Goal: Information Seeking & Learning: Learn about a topic

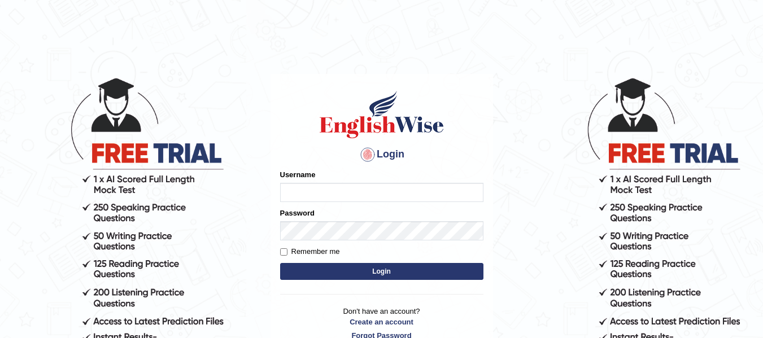
type input "melanipicoc"
click at [358, 272] on button "Login" at bounding box center [381, 271] width 203 height 17
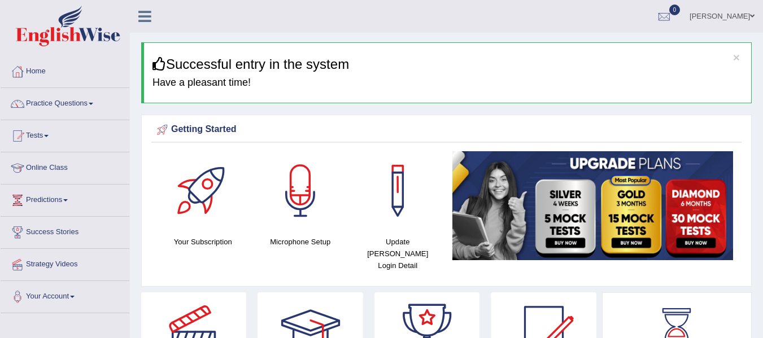
click at [93, 104] on span at bounding box center [91, 104] width 5 height 2
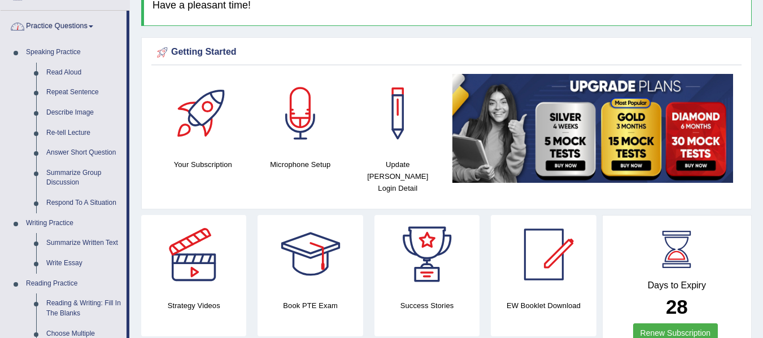
scroll to position [78, 0]
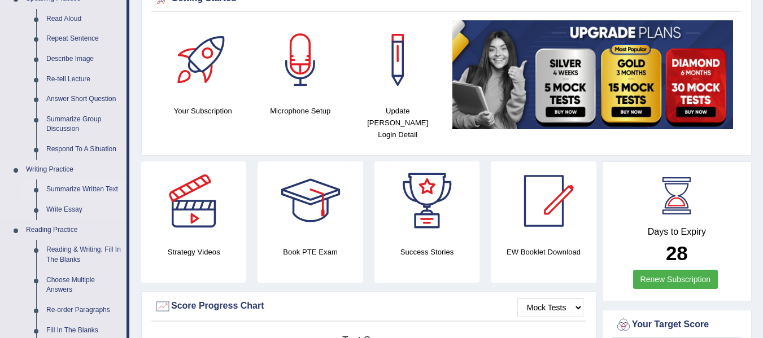
click at [72, 192] on link "Summarize Written Text" at bounding box center [83, 190] width 85 height 20
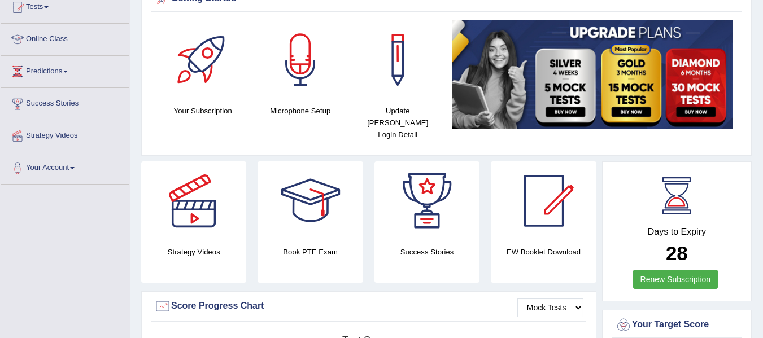
scroll to position [132, 0]
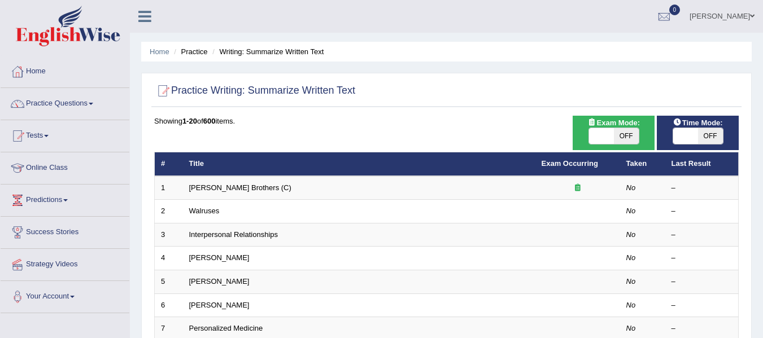
click at [624, 133] on span "OFF" at bounding box center [626, 136] width 25 height 16
checkbox input "true"
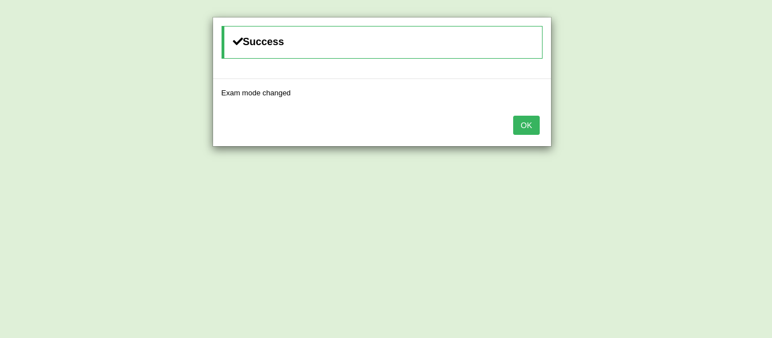
click at [710, 137] on div "Success Exam mode changed OK" at bounding box center [386, 169] width 772 height 338
click at [534, 132] on button "OK" at bounding box center [526, 125] width 26 height 19
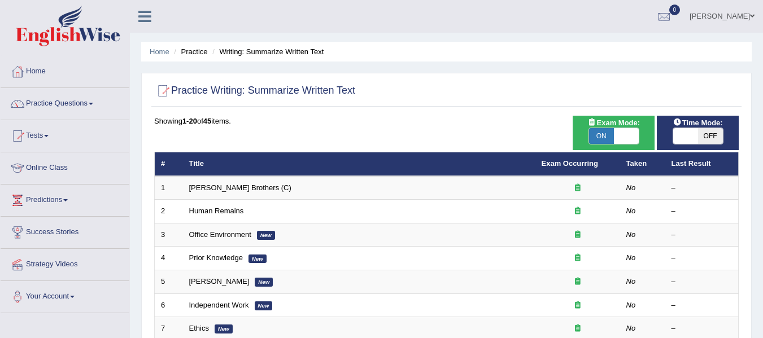
click at [707, 138] on span "OFF" at bounding box center [710, 136] width 25 height 16
checkbox input "true"
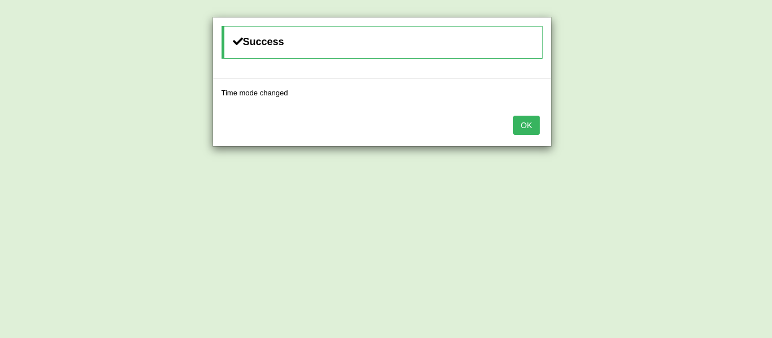
click at [528, 125] on button "OK" at bounding box center [526, 125] width 26 height 19
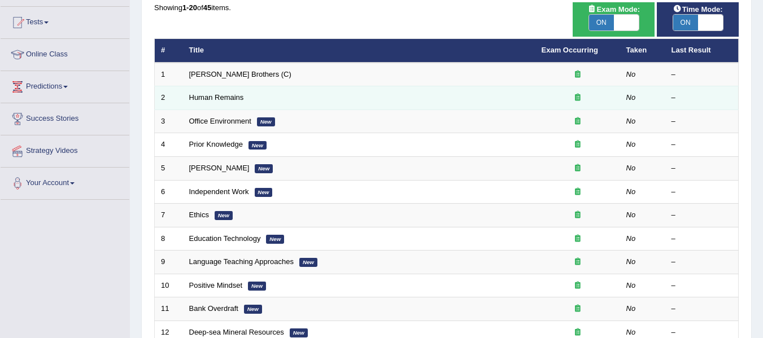
scroll to position [116, 0]
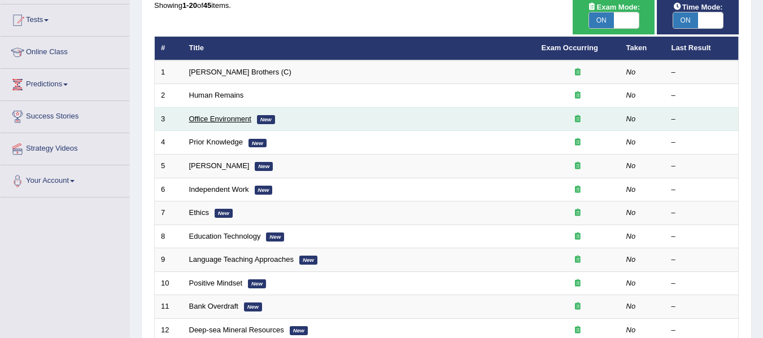
click at [238, 121] on link "Office Environment" at bounding box center [220, 119] width 62 height 8
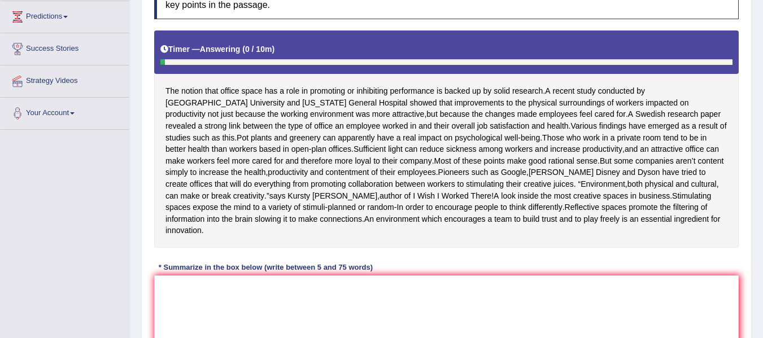
scroll to position [185, 0]
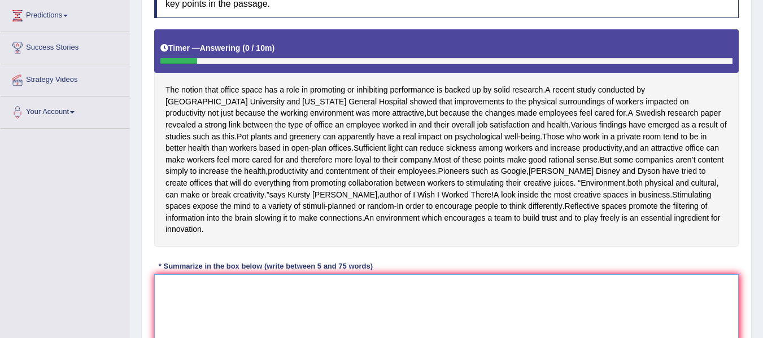
click at [208, 297] on textarea at bounding box center [446, 330] width 585 height 110
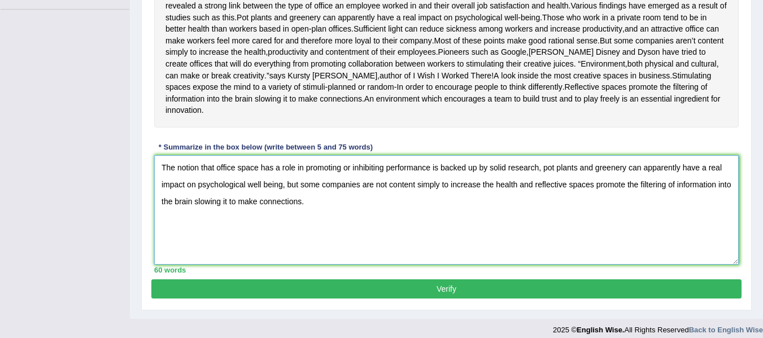
type textarea "The notion that office space has a role in promoting or inhibiting performance …"
click at [609, 298] on button "Verify" at bounding box center [446, 289] width 590 height 19
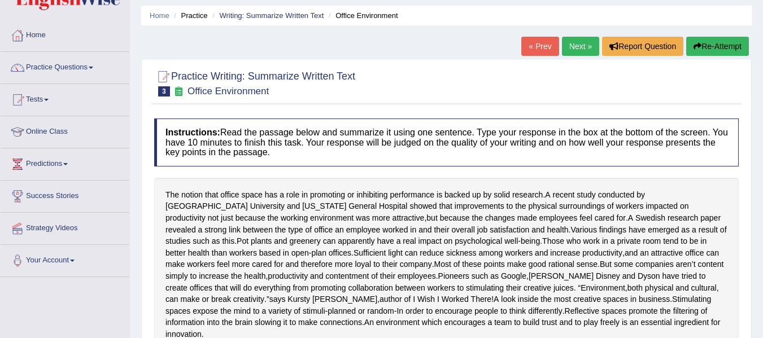
scroll to position [0, 0]
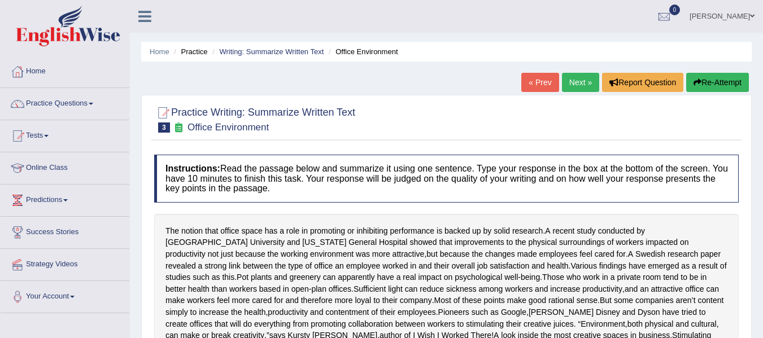
click at [93, 104] on span at bounding box center [91, 104] width 5 height 2
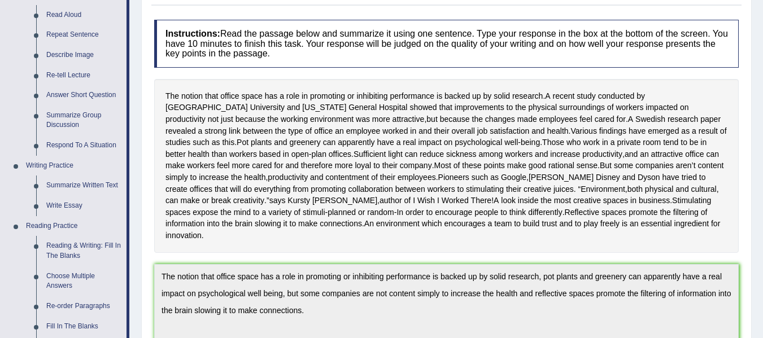
scroll to position [137, 0]
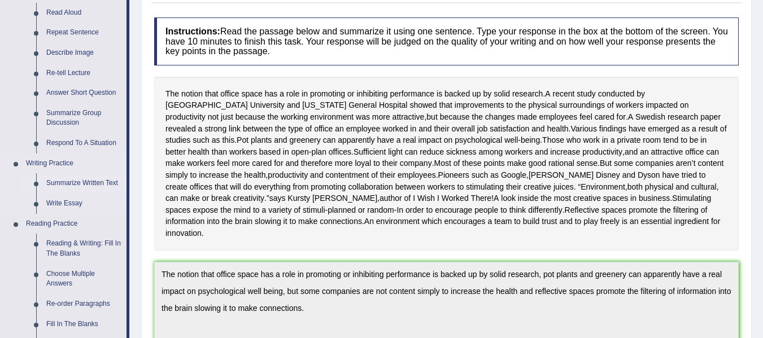
click at [103, 185] on link "Summarize Written Text" at bounding box center [83, 183] width 85 height 20
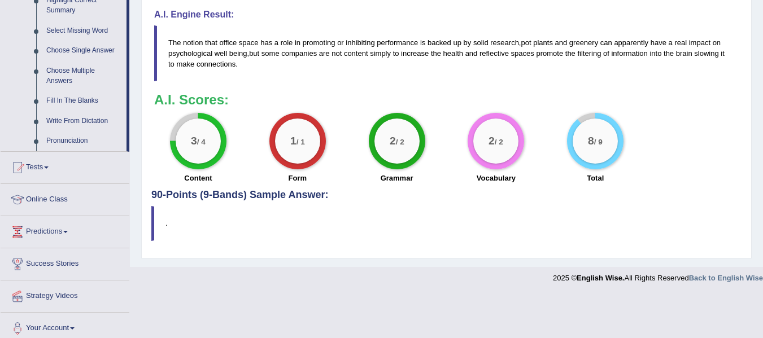
scroll to position [541, 0]
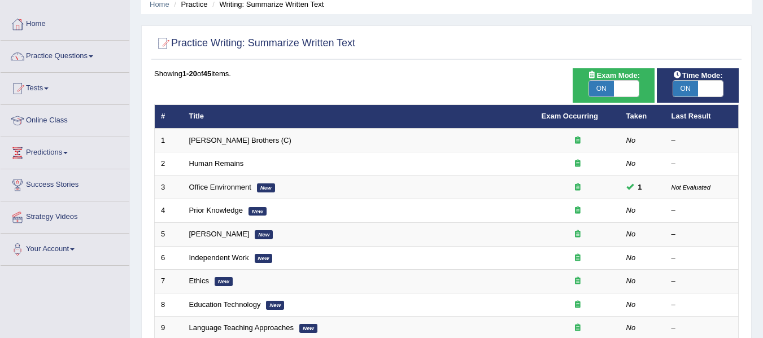
scroll to position [47, 0]
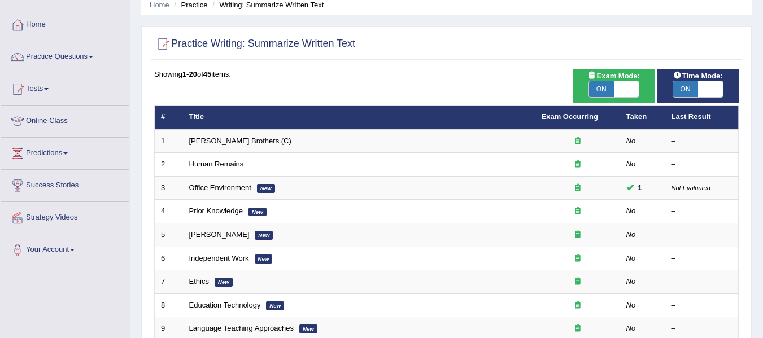
click at [93, 57] on span at bounding box center [91, 57] width 5 height 2
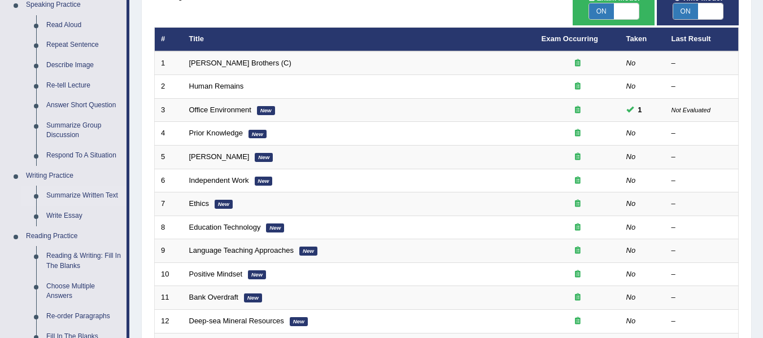
scroll to position [127, 0]
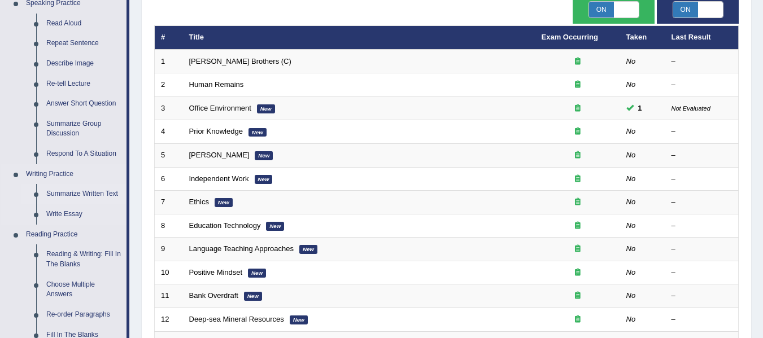
click at [85, 197] on link "Summarize Written Text" at bounding box center [83, 194] width 85 height 20
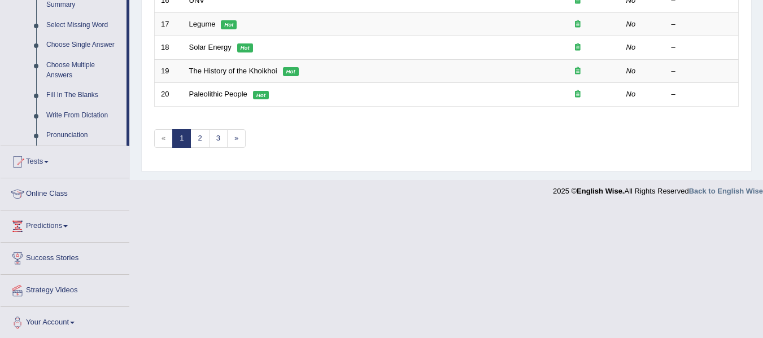
scroll to position [543, 0]
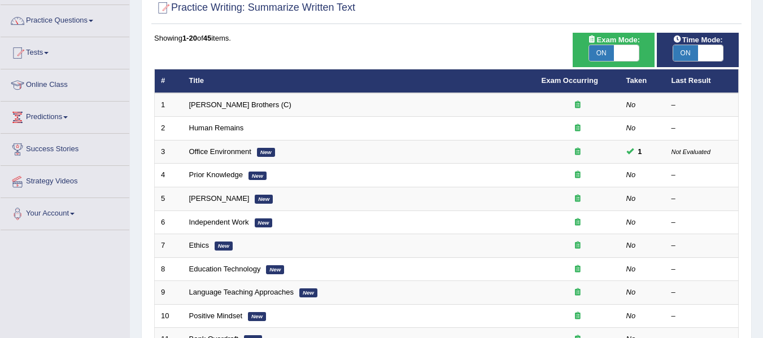
scroll to position [86, 0]
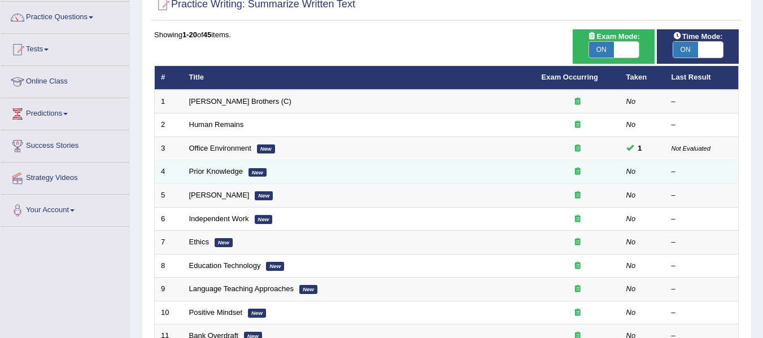
click at [264, 170] on em "New" at bounding box center [258, 172] width 18 height 9
click at [218, 173] on link "Prior Knowledge" at bounding box center [216, 171] width 54 height 8
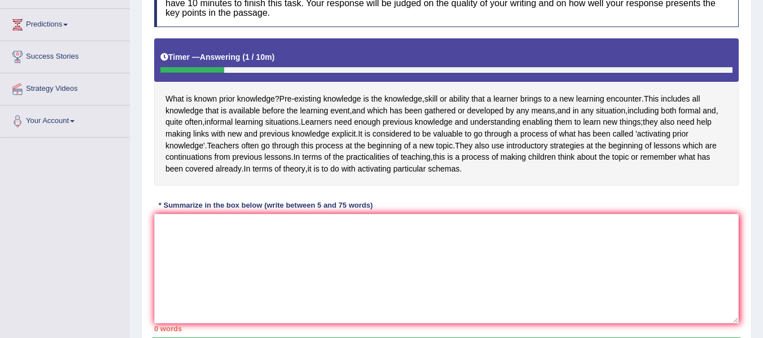
scroll to position [180, 0]
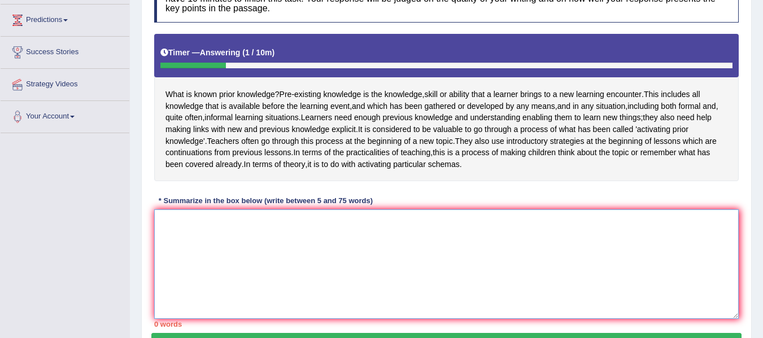
click at [241, 254] on textarea at bounding box center [446, 265] width 585 height 110
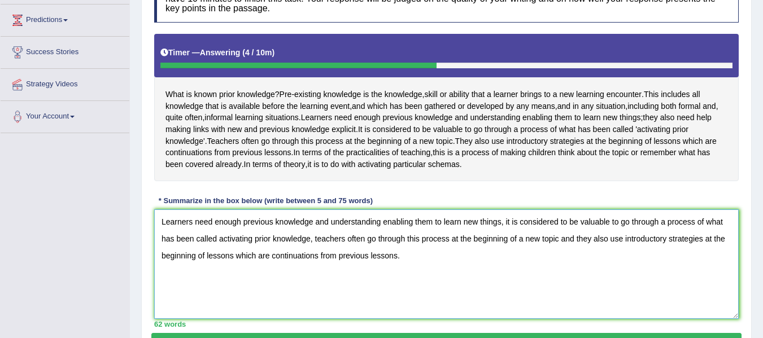
click at [314, 263] on textarea "Learners need enough previous knowledge and understanding enabling them to lear…" at bounding box center [446, 265] width 585 height 110
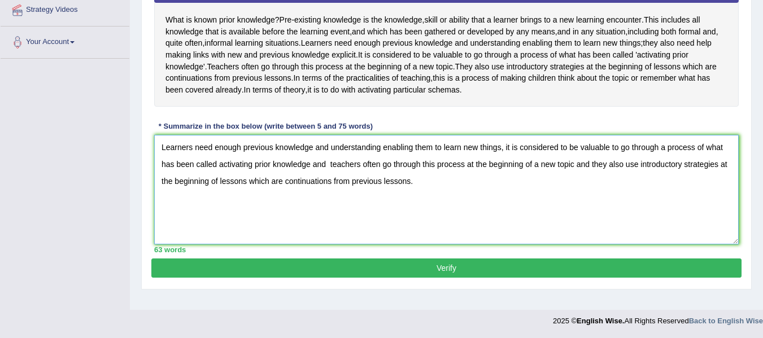
scroll to position [266, 0]
type textarea "Learners need enough previous knowledge and understanding enabling them to lear…"
click at [418, 278] on button "Verify" at bounding box center [446, 268] width 590 height 19
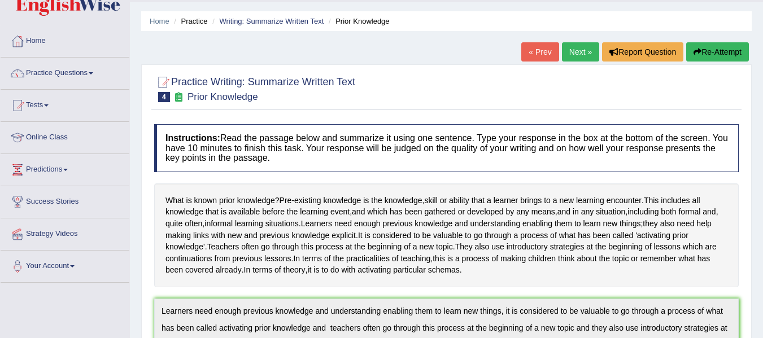
scroll to position [0, 0]
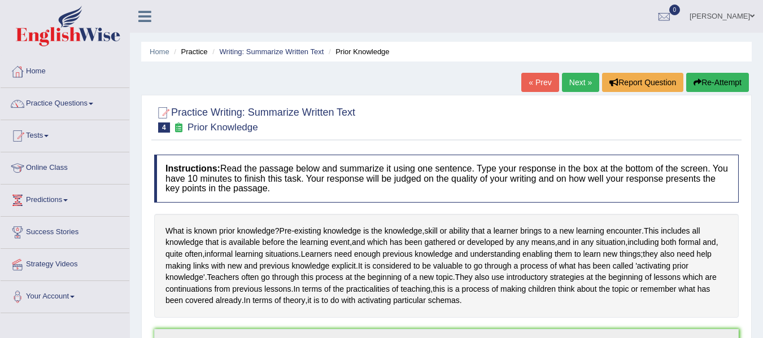
click at [90, 111] on link "Practice Questions" at bounding box center [65, 102] width 129 height 28
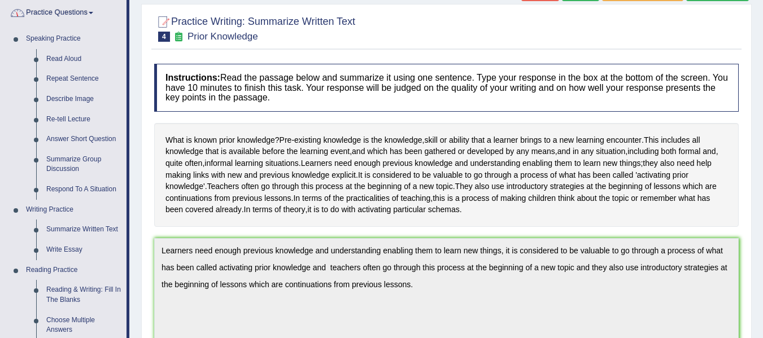
scroll to position [100, 0]
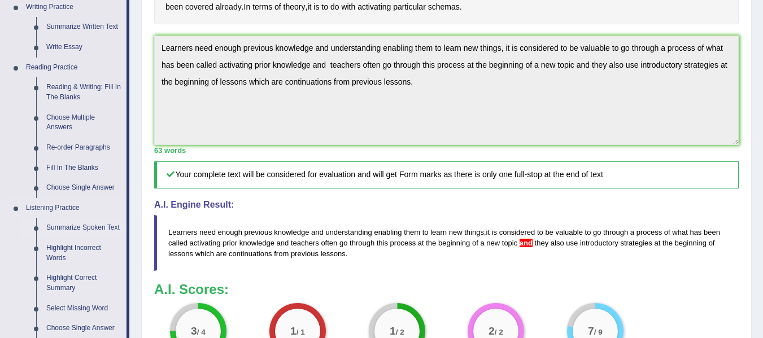
click at [69, 233] on link "Summarize Spoken Text" at bounding box center [83, 228] width 85 height 20
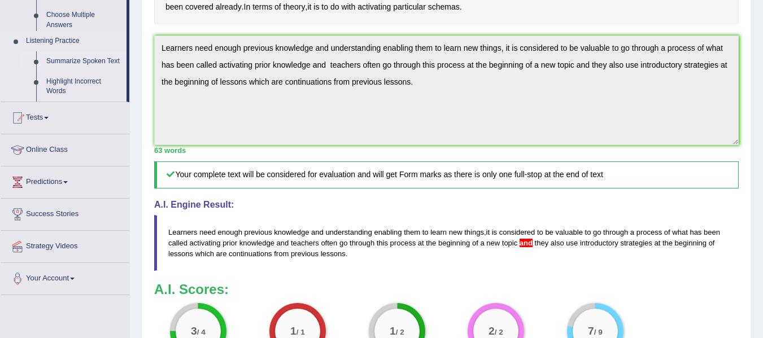
scroll to position [132, 0]
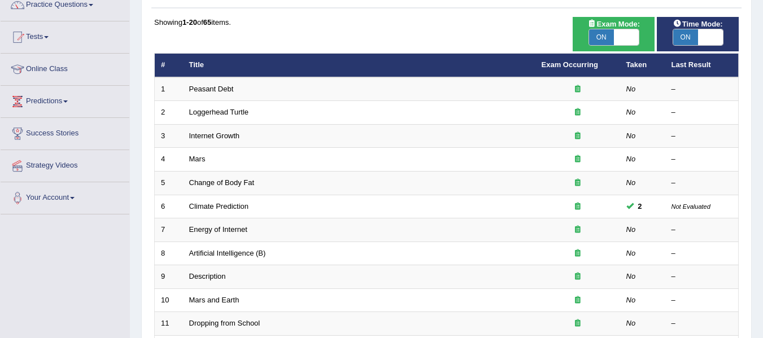
scroll to position [100, 0]
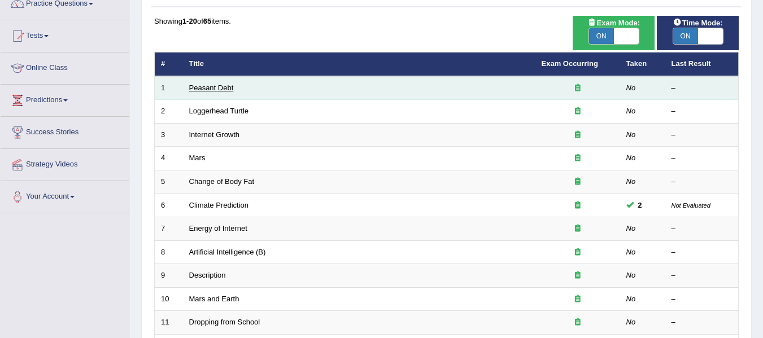
click at [197, 87] on link "Peasant Debt" at bounding box center [211, 88] width 45 height 8
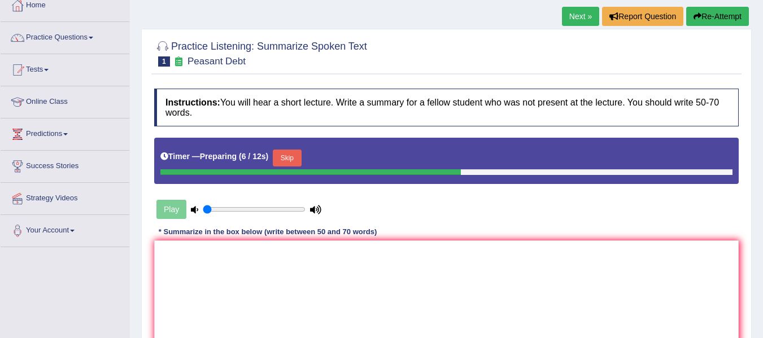
scroll to position [85, 0]
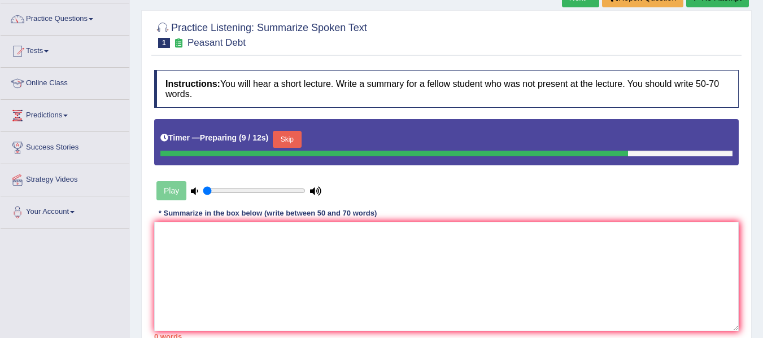
click at [723, 214] on div "Instructions: You will hear a short lecture. Write a summary for a fellow stude…" at bounding box center [446, 204] width 590 height 281
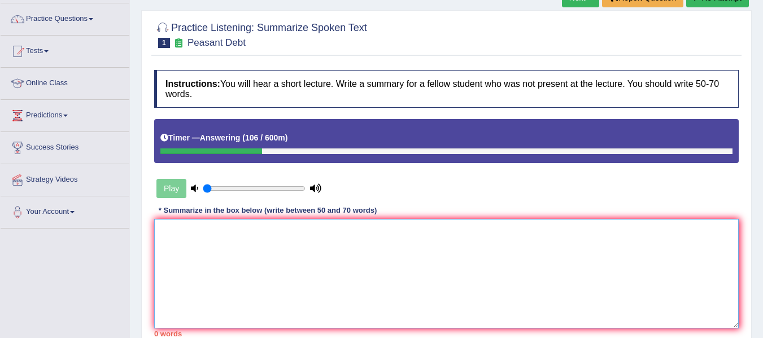
click at [368, 263] on textarea at bounding box center [446, 274] width 585 height 110
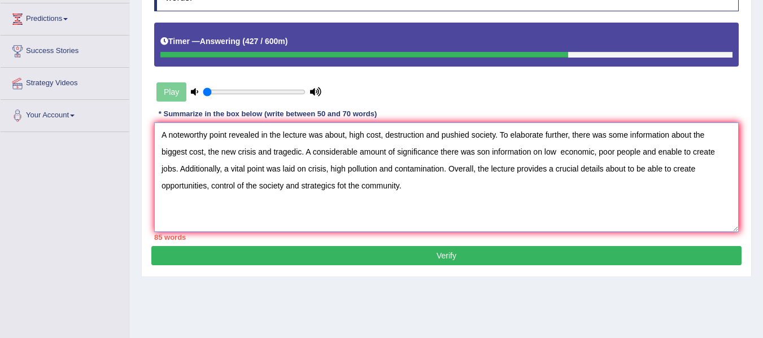
scroll to position [182, 0]
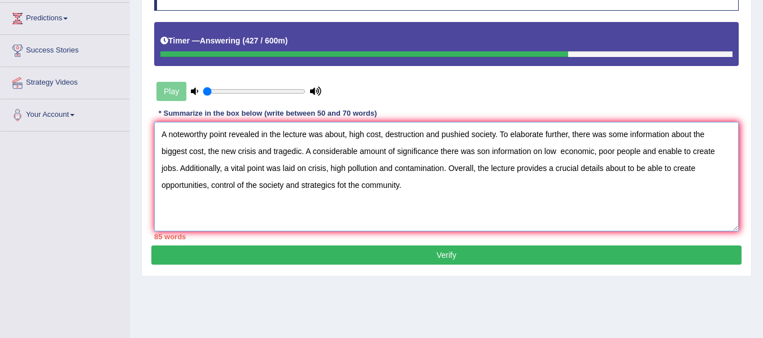
type textarea "A noteworthy point revealed in the lecture was about, high cost, destruction an…"
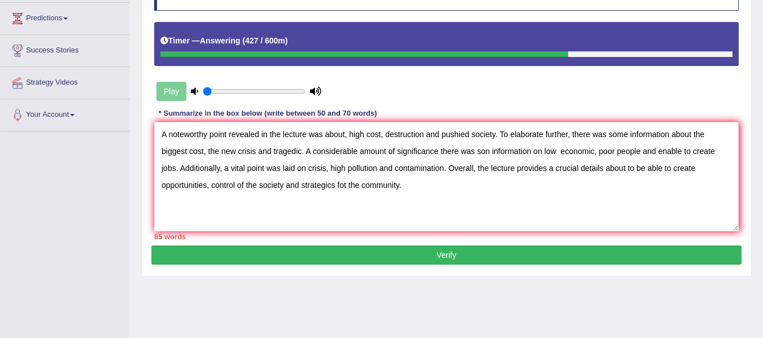
click at [541, 257] on button "Verify" at bounding box center [446, 255] width 590 height 19
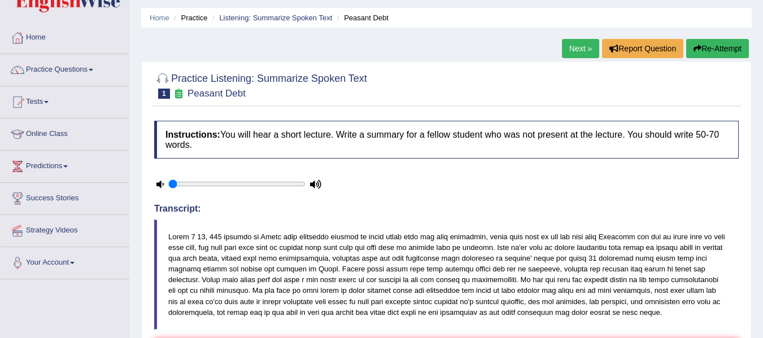
scroll to position [19, 0]
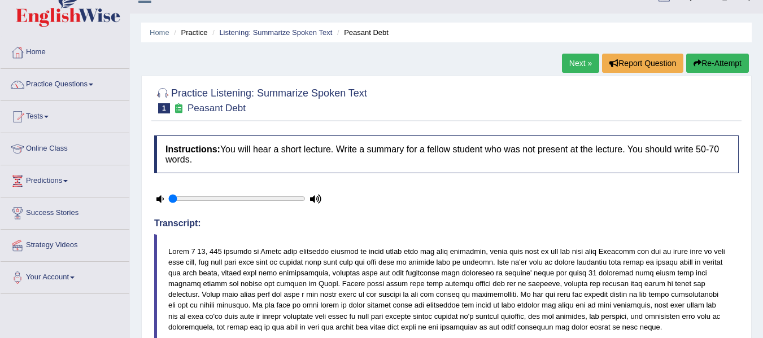
click at [93, 85] on span at bounding box center [91, 85] width 5 height 2
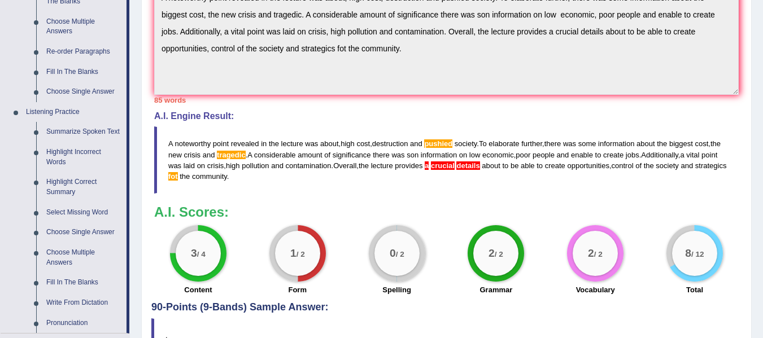
scroll to position [393, 0]
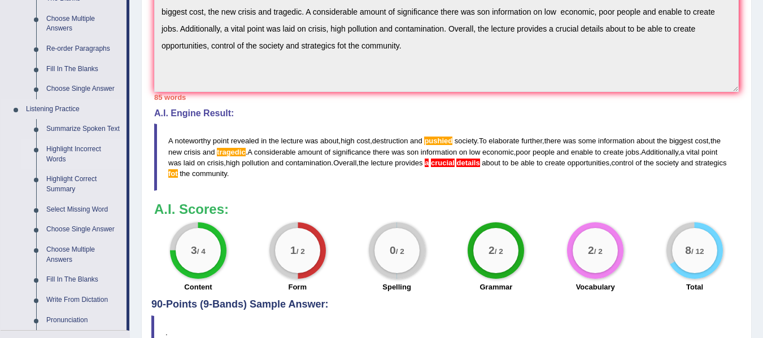
click at [55, 157] on link "Highlight Incorrect Words" at bounding box center [83, 155] width 85 height 30
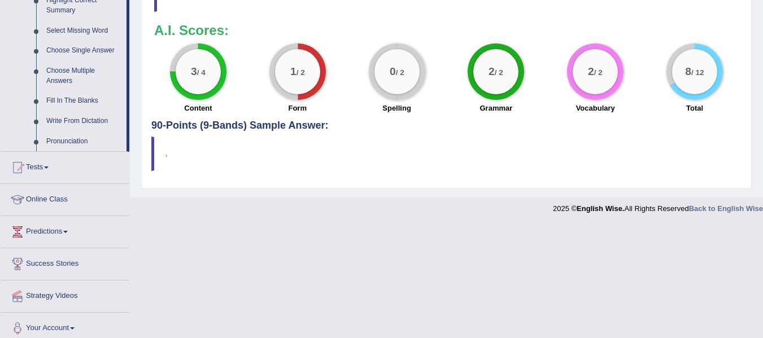
scroll to position [508, 0]
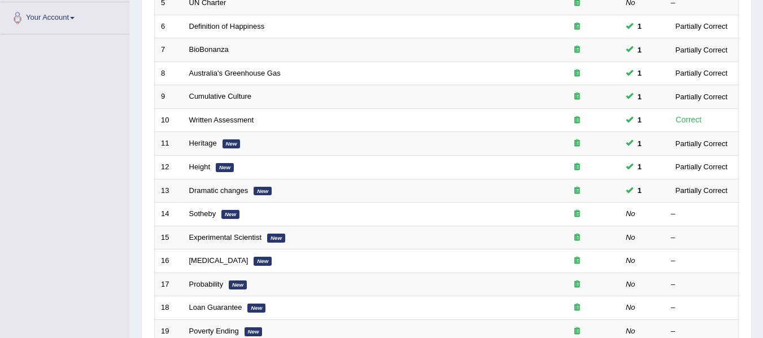
scroll to position [288, 0]
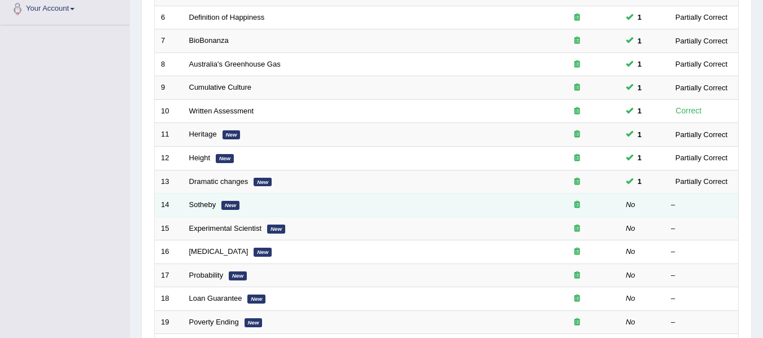
click at [224, 207] on em "New" at bounding box center [230, 205] width 18 height 9
click at [203, 207] on link "Sotheby" at bounding box center [202, 205] width 27 height 8
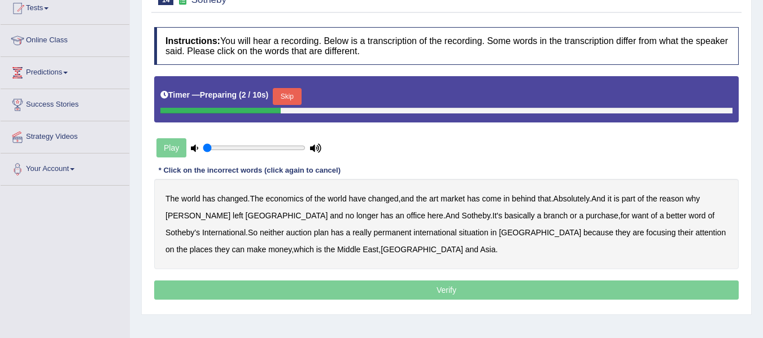
scroll to position [128, 0]
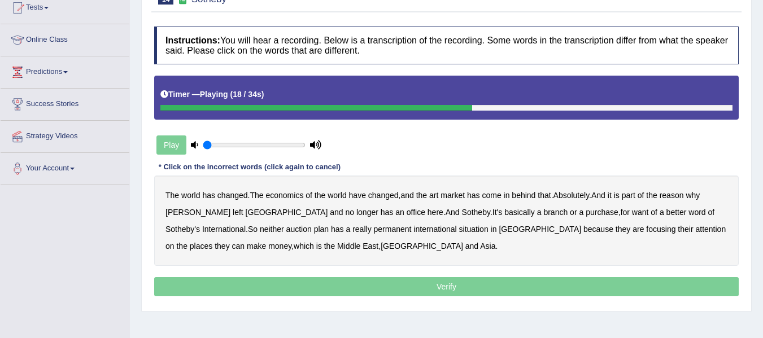
click at [586, 212] on b "purchase" at bounding box center [602, 212] width 33 height 9
click at [286, 230] on b "auction" at bounding box center [298, 229] width 25 height 9
click at [459, 234] on b "situation" at bounding box center [473, 229] width 29 height 9
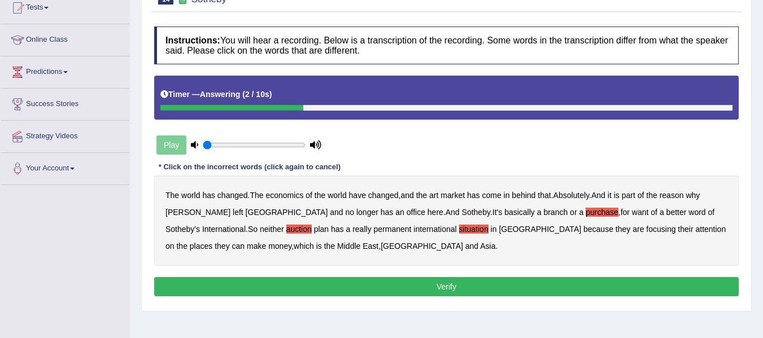
click at [337, 246] on b "Middle" at bounding box center [348, 246] width 23 height 9
click at [337, 244] on b "Middle" at bounding box center [348, 246] width 23 height 9
click at [368, 286] on button "Verify" at bounding box center [446, 286] width 585 height 19
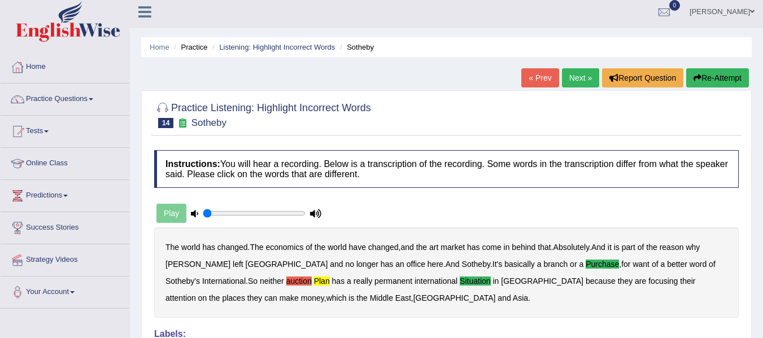
scroll to position [4, 0]
click at [93, 100] on span at bounding box center [91, 100] width 5 height 2
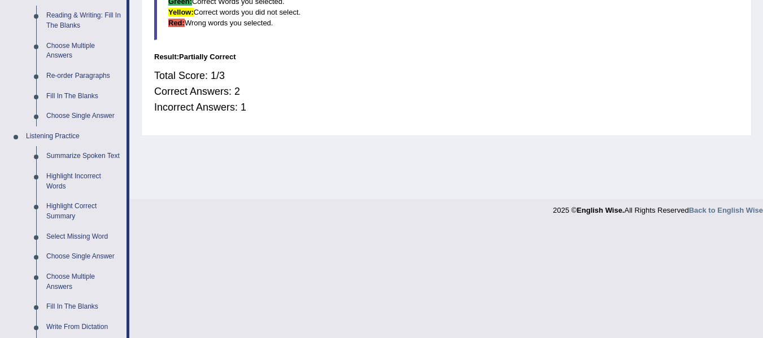
scroll to position [372, 0]
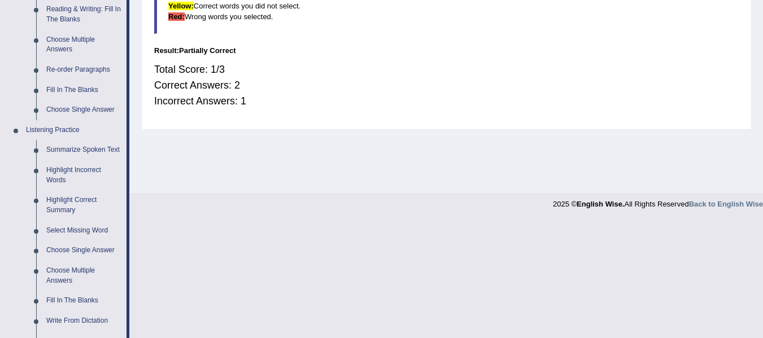
click at [67, 202] on link "Highlight Correct Summary" at bounding box center [83, 205] width 85 height 30
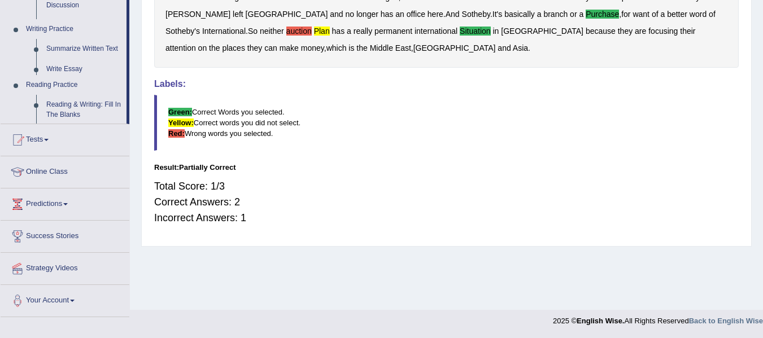
scroll to position [567, 0]
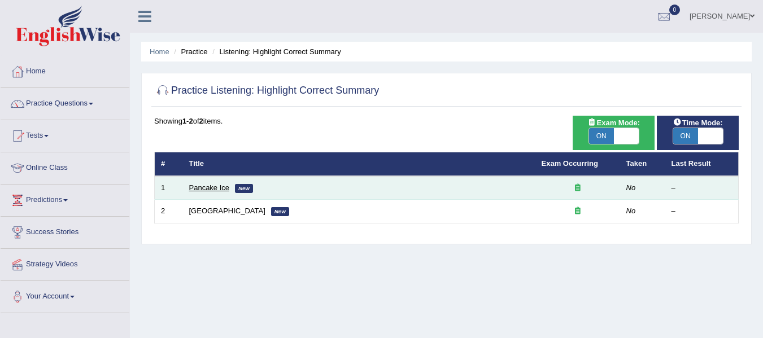
click at [219, 186] on link "Pancake Ice" at bounding box center [209, 188] width 41 height 8
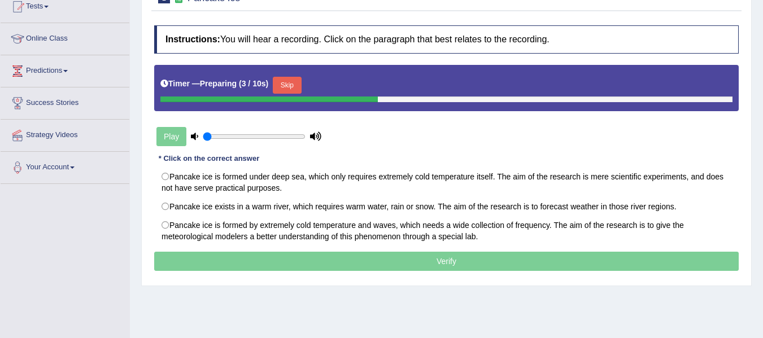
scroll to position [132, 0]
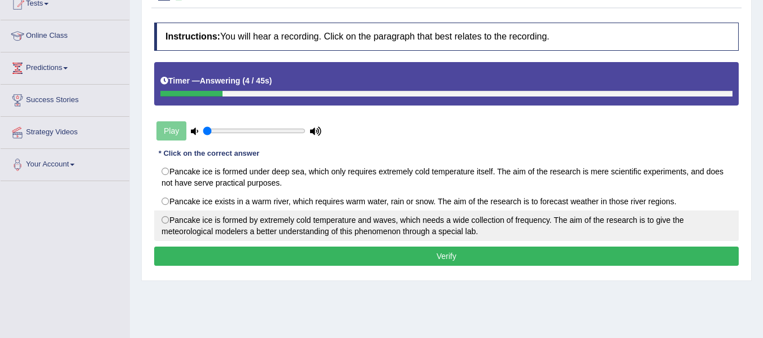
click at [174, 212] on label "Pancake ice is formed by extremely cold temperature and waves, which needs a wi…" at bounding box center [446, 226] width 585 height 31
radio input "true"
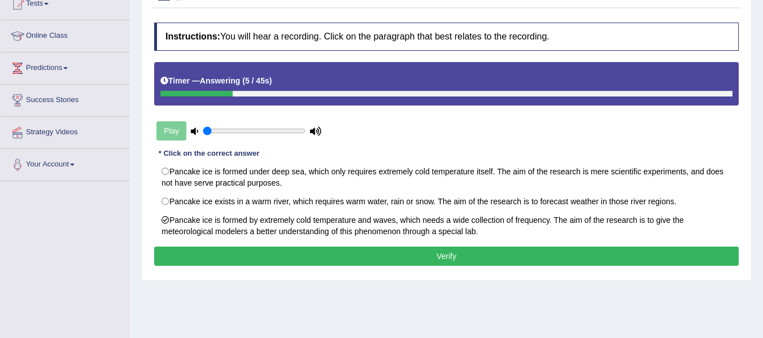
click at [269, 250] on button "Verify" at bounding box center [446, 256] width 585 height 19
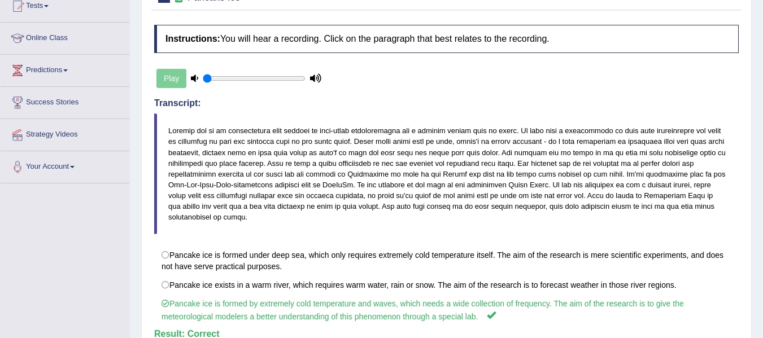
scroll to position [0, 0]
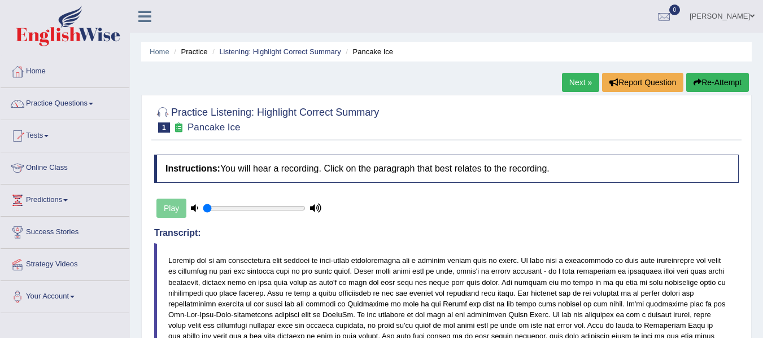
click at [93, 105] on span at bounding box center [91, 104] width 5 height 2
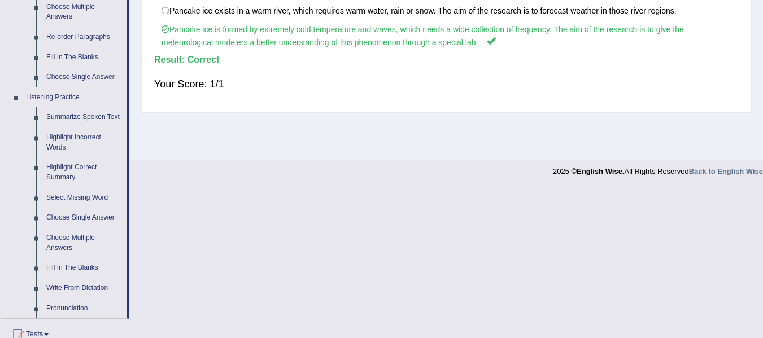
scroll to position [406, 0]
click at [100, 219] on link "Choose Single Answer" at bounding box center [83, 217] width 85 height 20
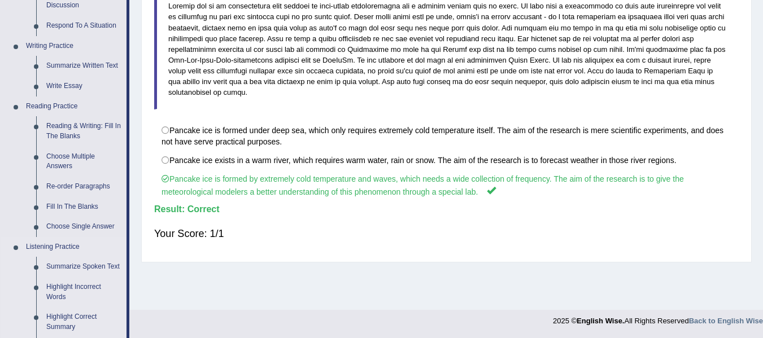
scroll to position [572, 0]
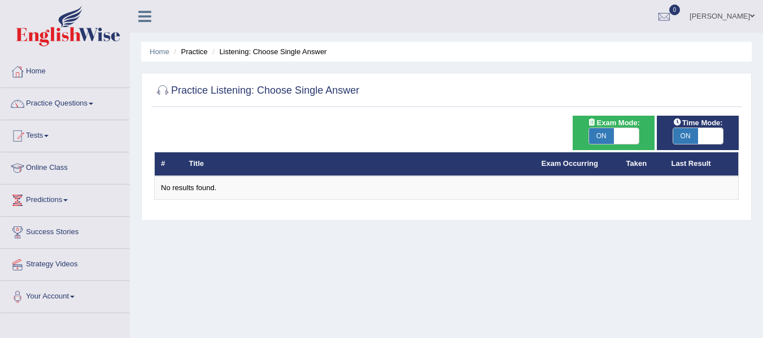
click at [93, 104] on span at bounding box center [91, 104] width 5 height 2
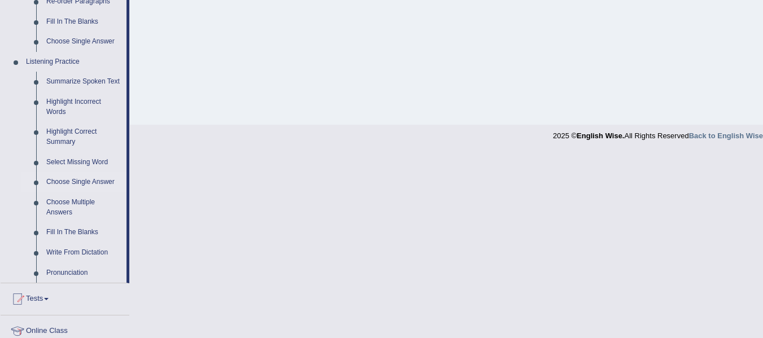
scroll to position [441, 0]
click at [68, 206] on link "Choose Multiple Answers" at bounding box center [83, 207] width 85 height 30
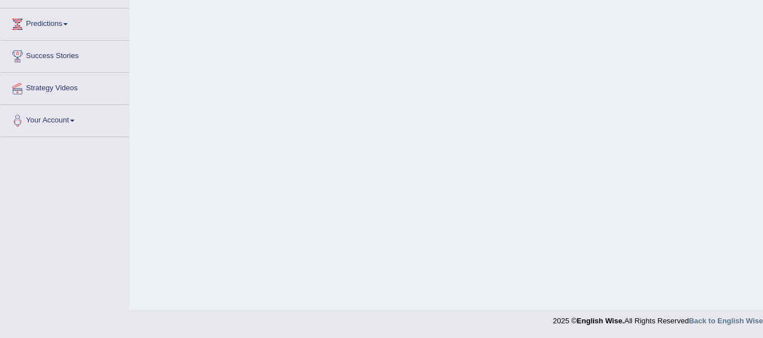
scroll to position [141, 0]
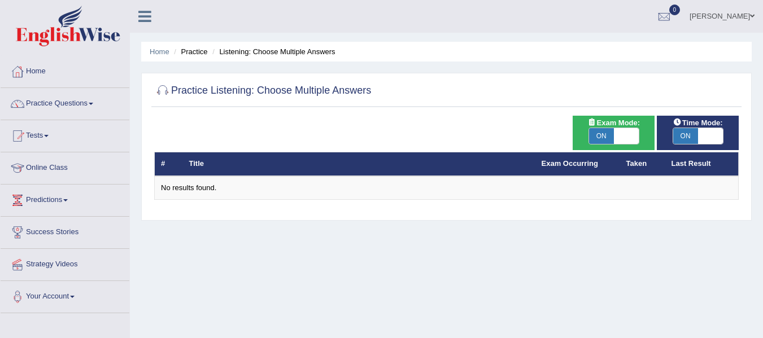
click at [602, 136] on span "ON" at bounding box center [601, 136] width 25 height 16
checkbox input "false"
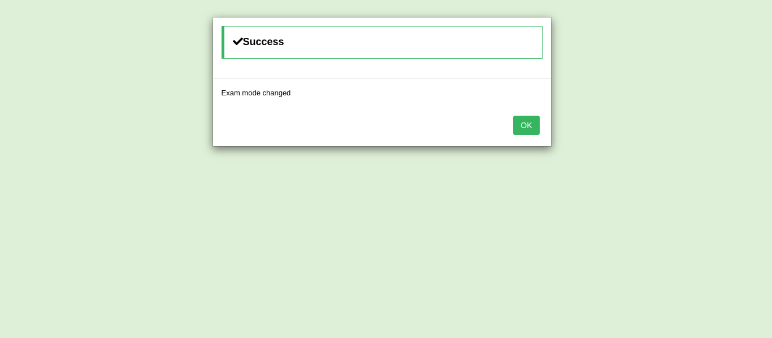
click at [529, 124] on button "OK" at bounding box center [526, 125] width 26 height 19
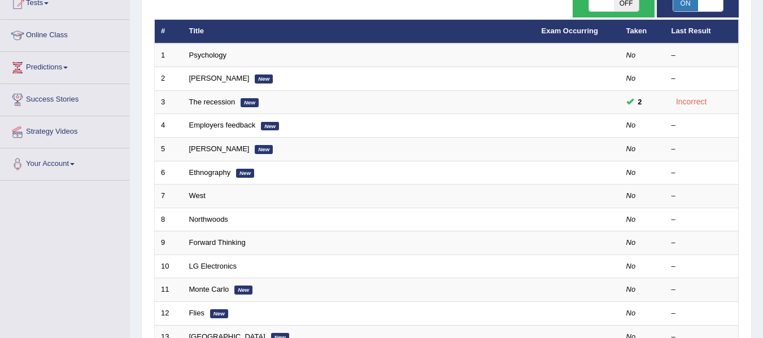
scroll to position [139, 0]
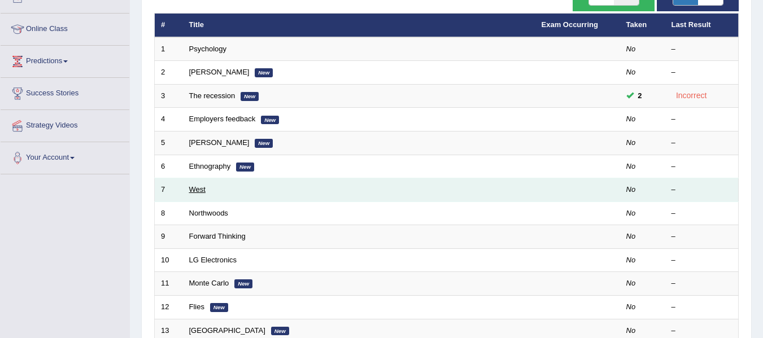
click at [197, 194] on link "West" at bounding box center [197, 189] width 16 height 8
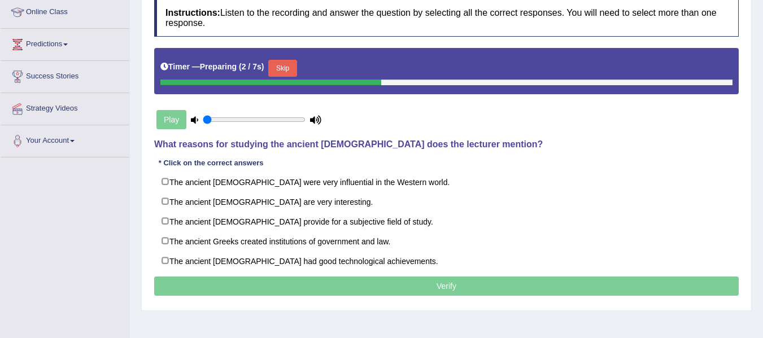
scroll to position [162, 0]
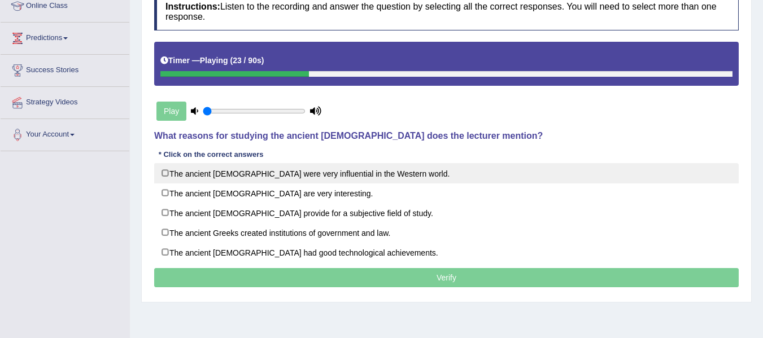
click at [171, 232] on label "The ancient Greeks created institutions of government and law." at bounding box center [446, 233] width 585 height 20
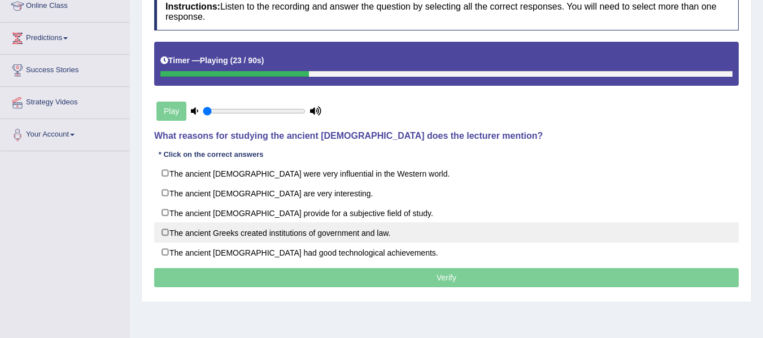
checkbox input "true"
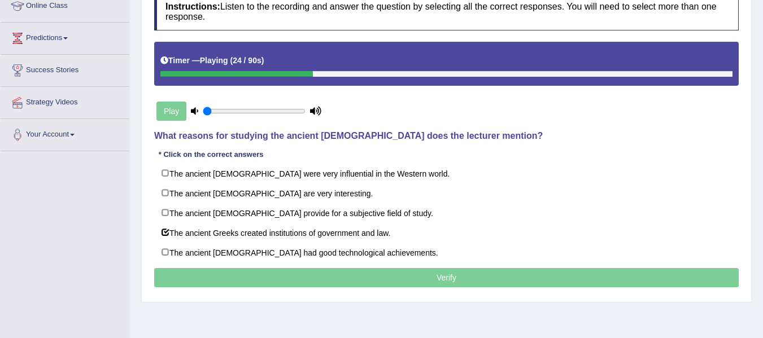
click at [244, 278] on p "Verify" at bounding box center [446, 277] width 585 height 19
click at [272, 279] on p "Verify" at bounding box center [446, 277] width 585 height 19
click at [280, 284] on p "Verify" at bounding box center [446, 277] width 585 height 19
click at [279, 286] on p "Verify" at bounding box center [446, 277] width 585 height 19
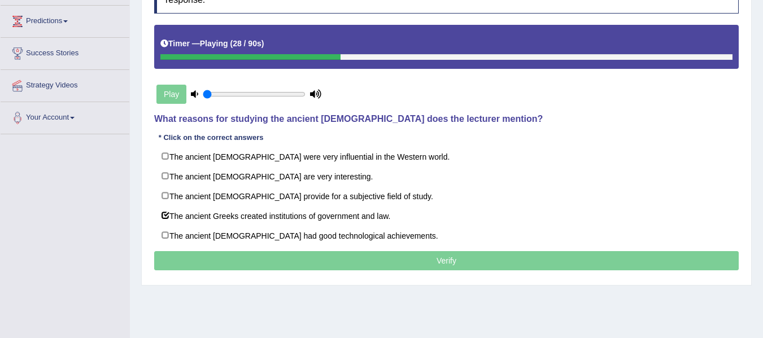
scroll to position [180, 0]
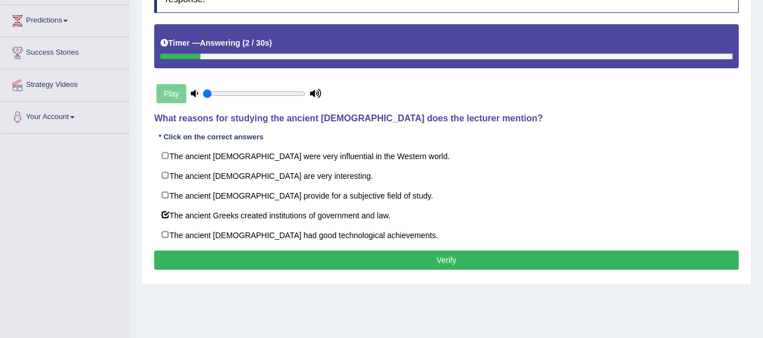
click at [379, 259] on button "Verify" at bounding box center [446, 260] width 585 height 19
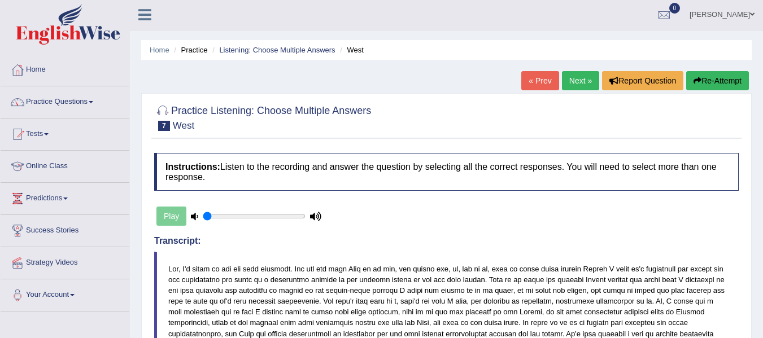
scroll to position [0, 0]
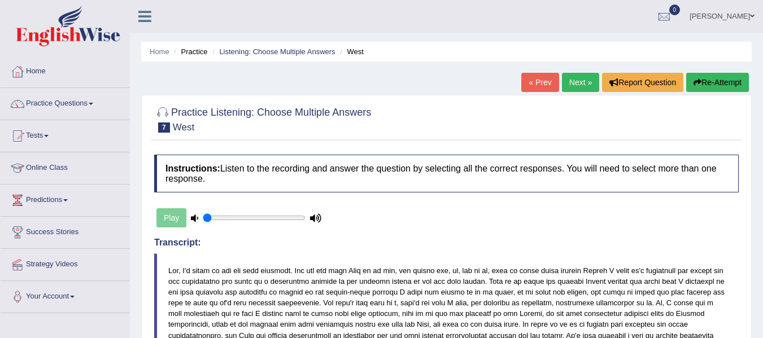
click at [93, 104] on span at bounding box center [91, 104] width 5 height 2
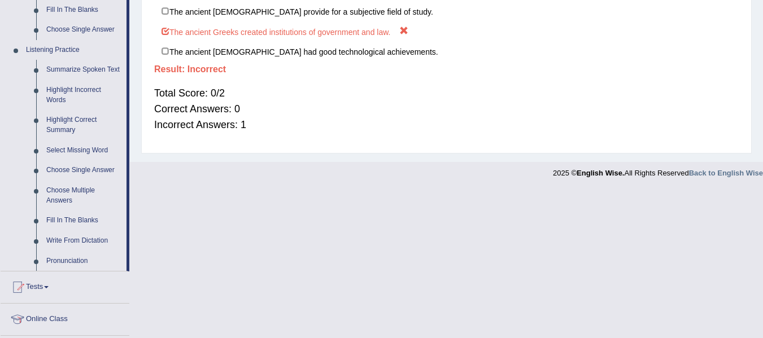
scroll to position [453, 0]
click at [58, 220] on link "Fill In The Blanks" at bounding box center [83, 220] width 85 height 20
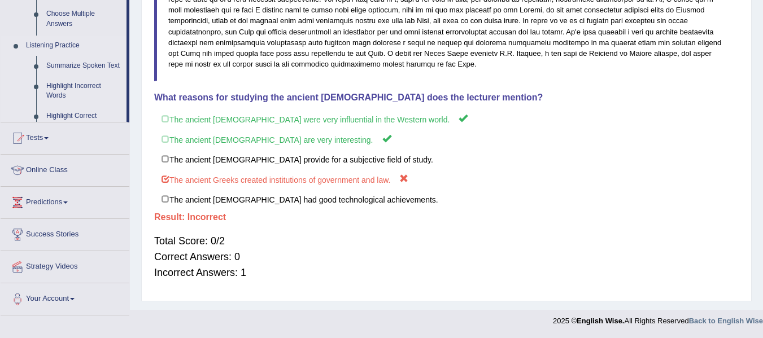
scroll to position [143, 0]
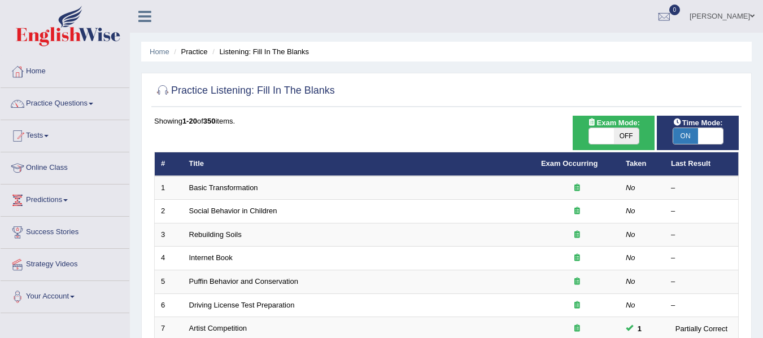
click at [624, 136] on span "OFF" at bounding box center [626, 136] width 25 height 16
checkbox input "true"
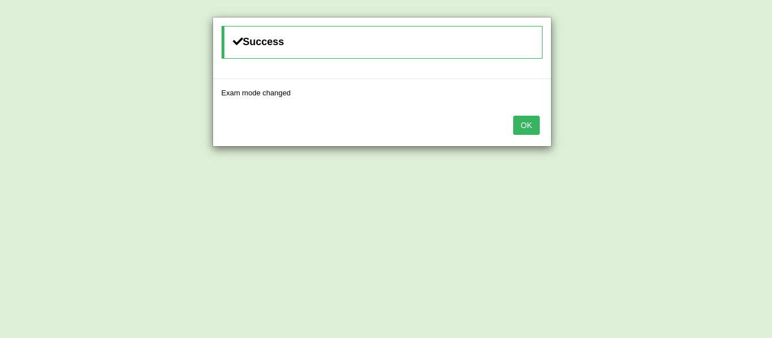
click at [533, 134] on button "OK" at bounding box center [526, 125] width 26 height 19
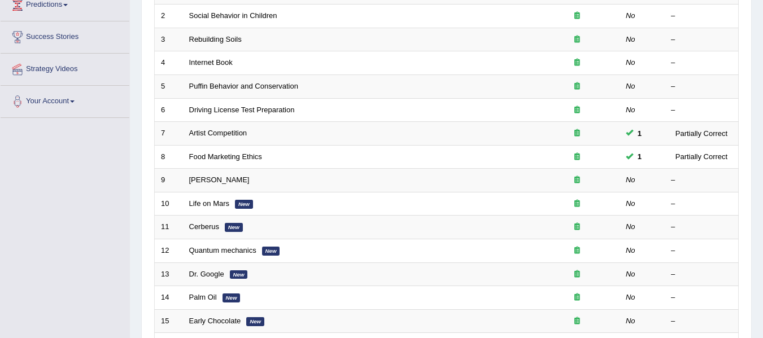
scroll to position [197, 0]
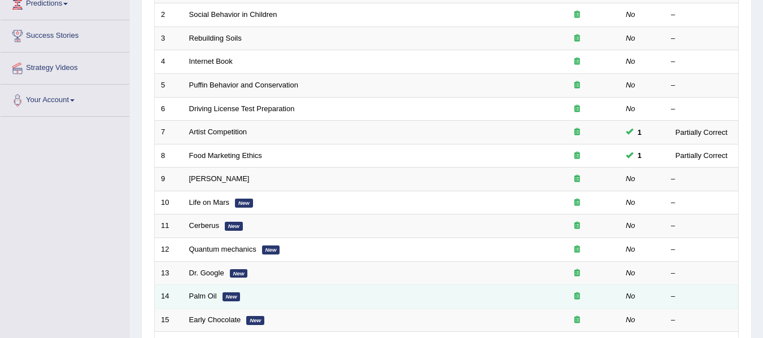
click at [235, 300] on em "New" at bounding box center [232, 297] width 18 height 9
click at [206, 297] on link "Palm Oil" at bounding box center [203, 296] width 28 height 8
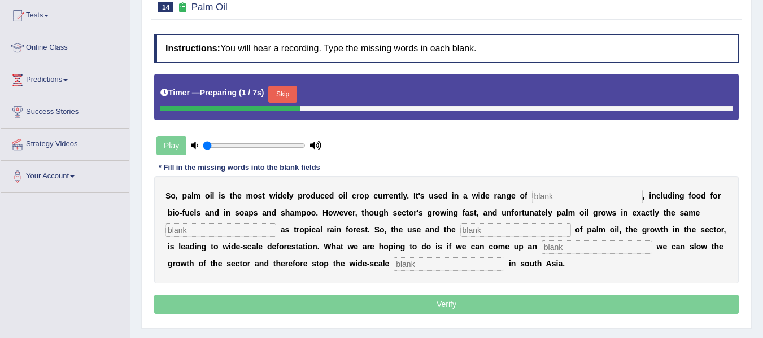
scroll to position [122, 0]
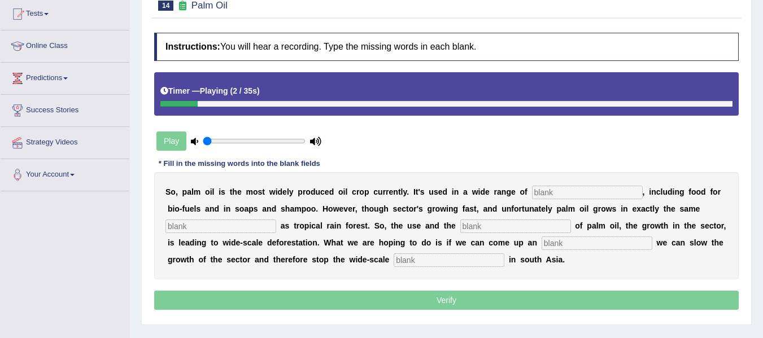
click at [599, 147] on div "Instructions: You will hear a recording. Type the missing words in each blank. …" at bounding box center [446, 173] width 590 height 292
click at [569, 197] on input "text" at bounding box center [587, 193] width 111 height 14
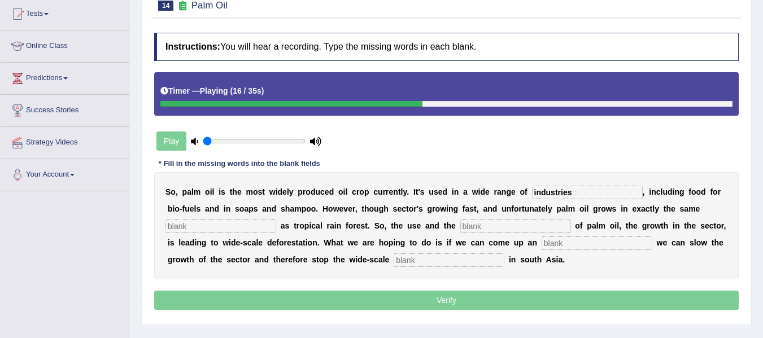
type input "industries"
click at [181, 229] on input "text" at bounding box center [221, 227] width 111 height 14
type input "environment"
click at [506, 228] on input "text" at bounding box center [515, 227] width 111 height 14
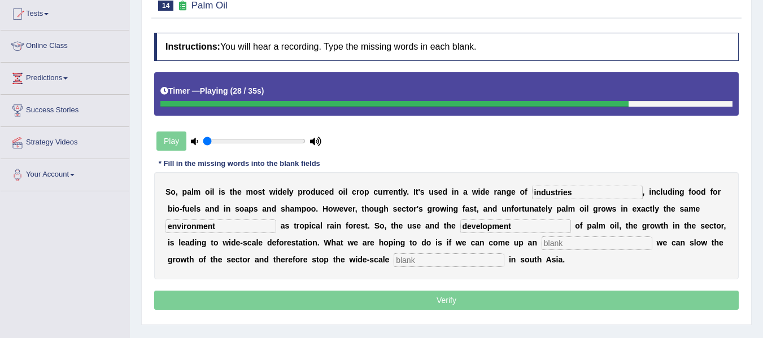
type input "development"
click at [573, 246] on input "text" at bounding box center [597, 244] width 111 height 14
click at [410, 262] on input "text" at bounding box center [449, 261] width 111 height 14
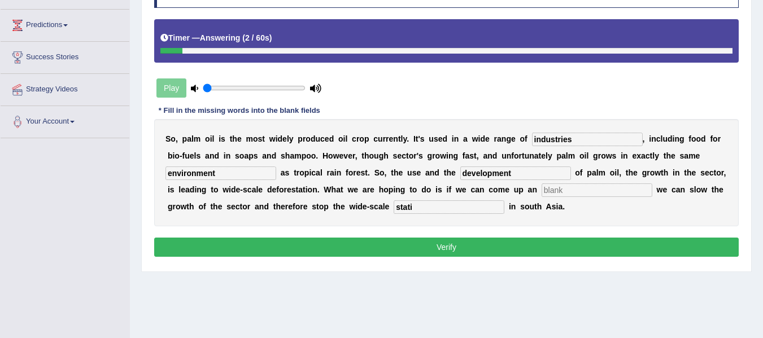
scroll to position [182, 0]
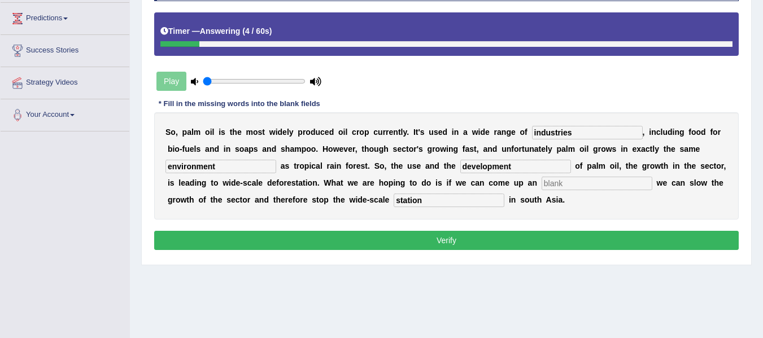
type input "station"
click at [571, 246] on button "Verify" at bounding box center [446, 240] width 585 height 19
click at [541, 164] on input "development" at bounding box center [515, 167] width 111 height 14
click at [580, 131] on input "industries" at bounding box center [587, 133] width 111 height 14
click at [458, 202] on input "station" at bounding box center [449, 201] width 111 height 14
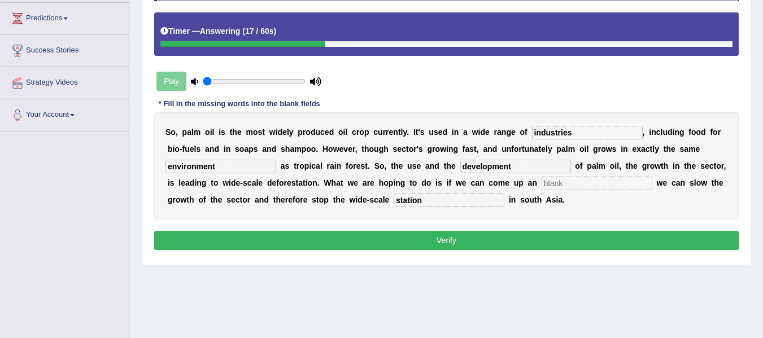
click at [442, 254] on div "Instructions: You will hear a recording. Type the missing words in each blank. …" at bounding box center [446, 113] width 590 height 292
click at [445, 253] on div "Instructions: You will hear a recording. Type the missing words in each blank. …" at bounding box center [446, 113] width 590 height 292
click at [454, 244] on button "Verify" at bounding box center [446, 240] width 585 height 19
click at [606, 186] on input "text" at bounding box center [597, 184] width 111 height 14
type input "v"
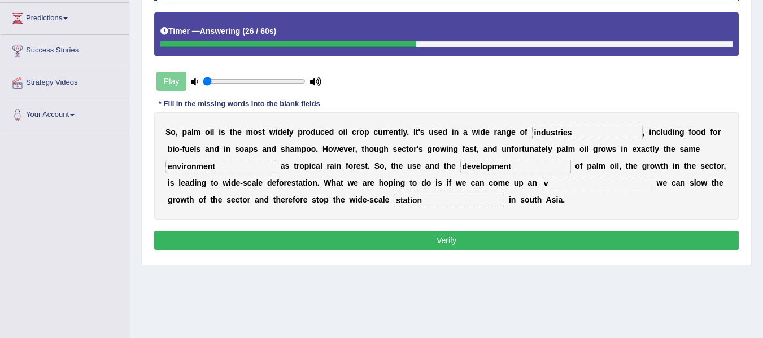
click at [582, 245] on button "Verify" at bounding box center [446, 240] width 585 height 19
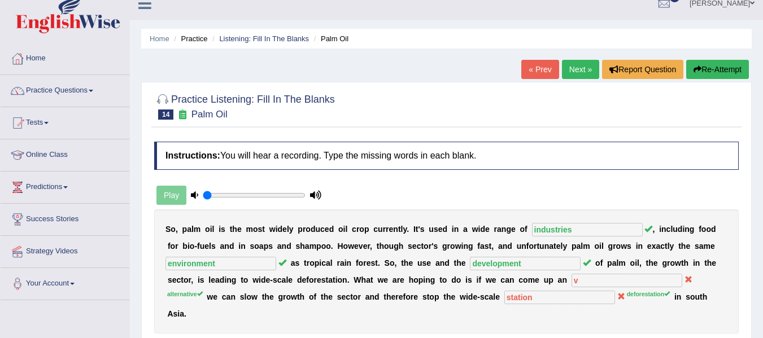
scroll to position [0, 0]
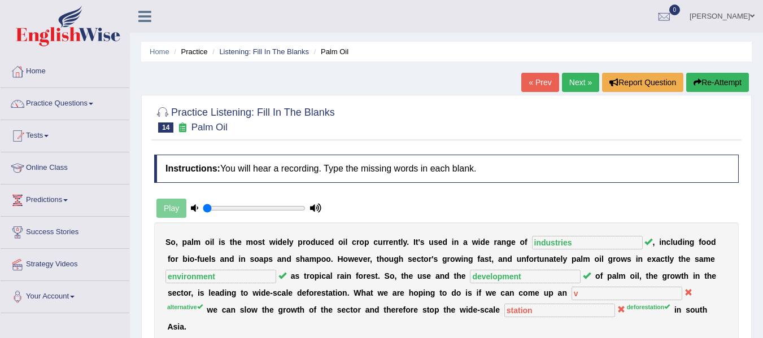
click at [93, 104] on span at bounding box center [91, 104] width 5 height 2
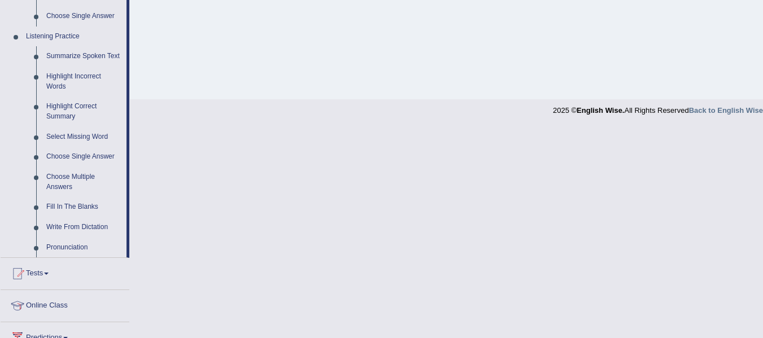
scroll to position [466, 0]
click at [67, 232] on link "Write From Dictation" at bounding box center [83, 227] width 85 height 20
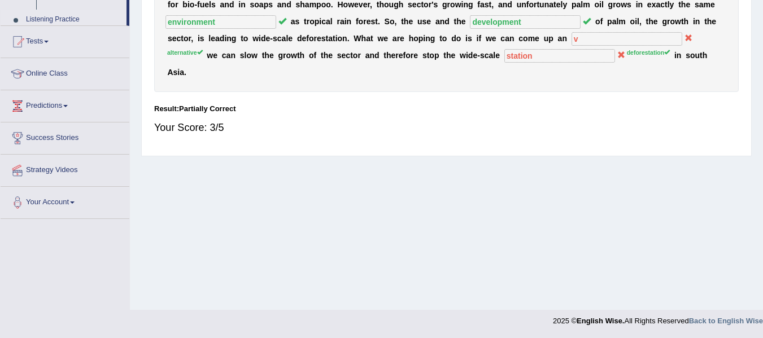
scroll to position [206, 0]
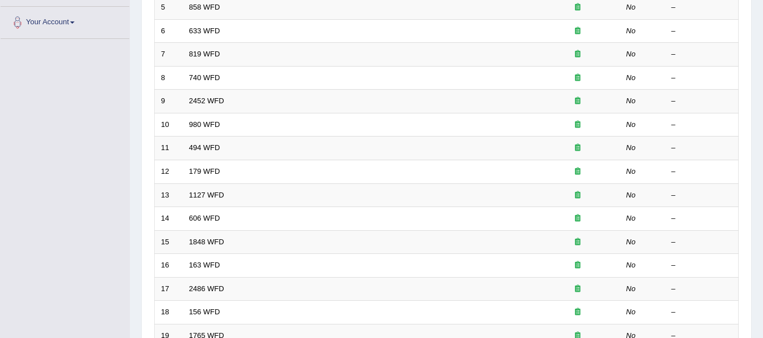
scroll to position [410, 0]
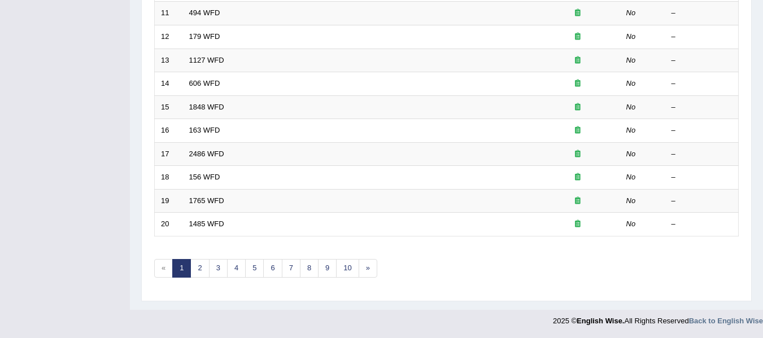
click at [194, 270] on link "2" at bounding box center [199, 268] width 19 height 19
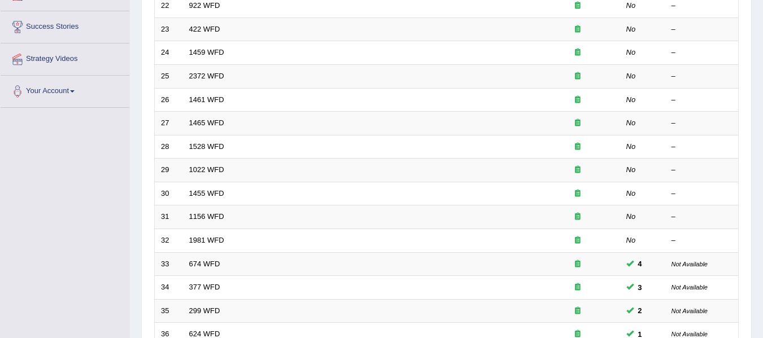
scroll to position [205, 0]
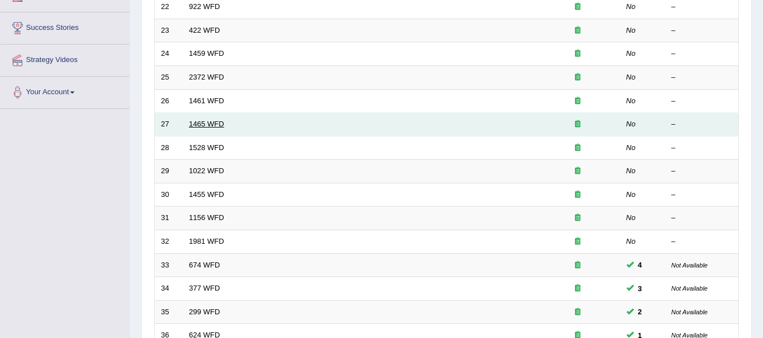
click at [195, 128] on link "1465 WFD" at bounding box center [206, 124] width 35 height 8
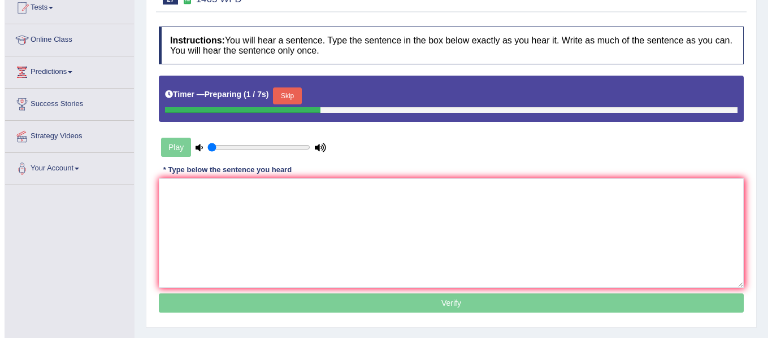
scroll to position [129, 0]
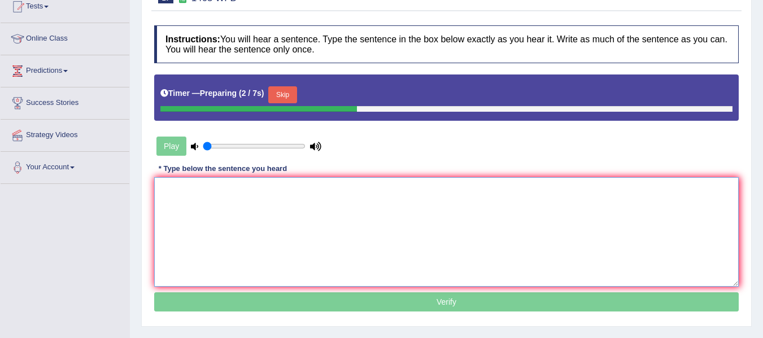
click at [188, 198] on textarea at bounding box center [446, 232] width 585 height 110
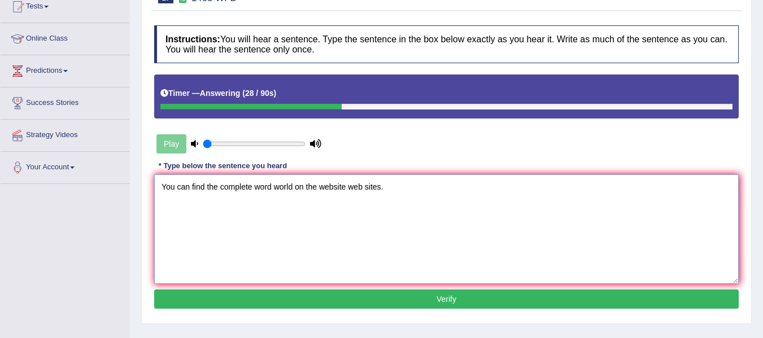
type textarea "You can find the complete word world on the website web sites."
click at [467, 301] on button "Verify" at bounding box center [446, 299] width 585 height 19
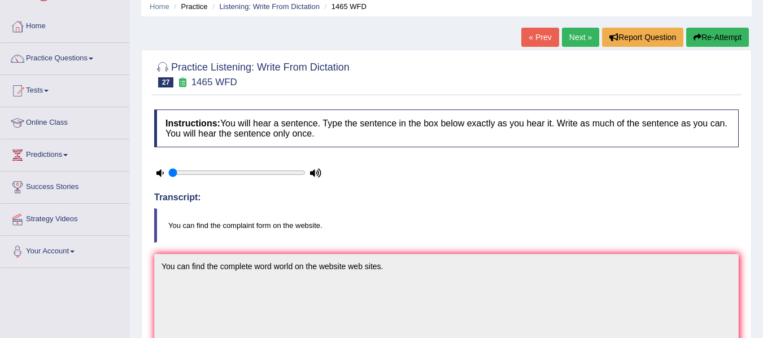
scroll to position [0, 0]
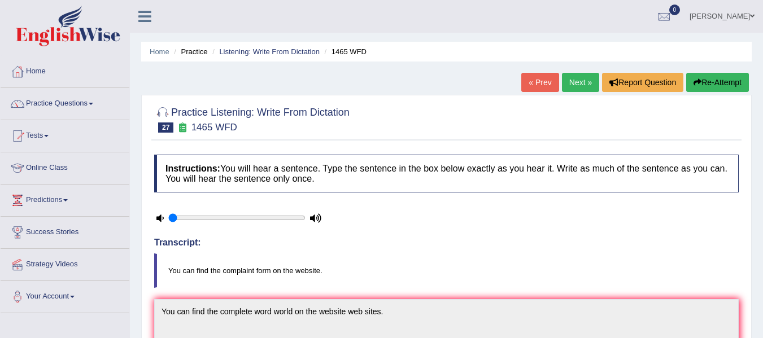
click at [580, 87] on link "Next »" at bounding box center [580, 82] width 37 height 19
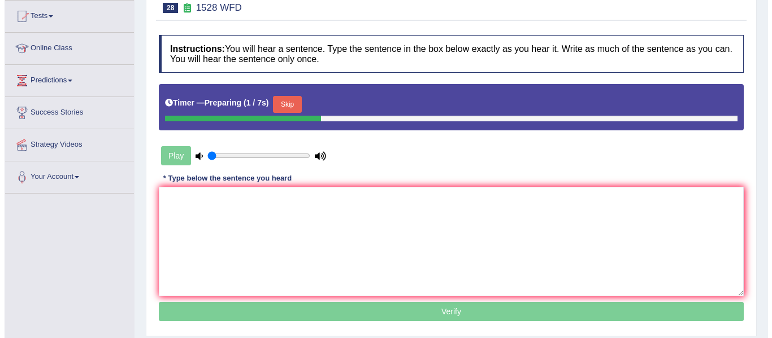
scroll to position [121, 0]
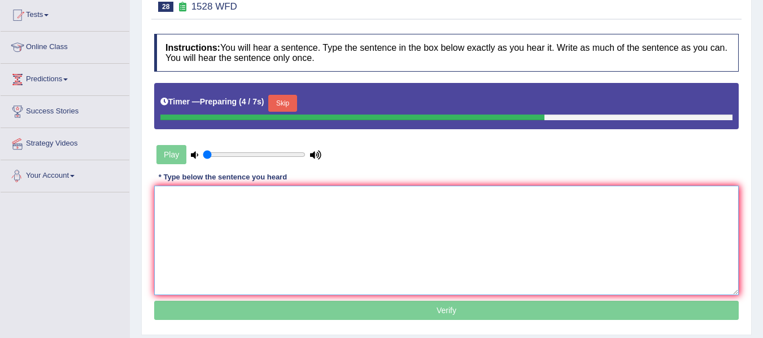
click at [207, 221] on textarea at bounding box center [446, 241] width 585 height 110
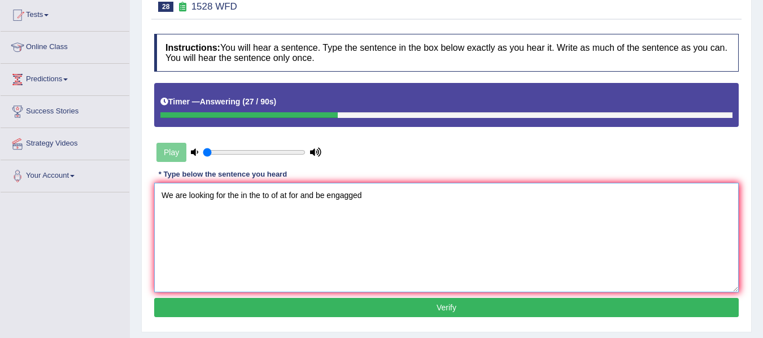
type textarea "We are looking for the in the to of at for and be engagged"
click at [620, 307] on button "Verify" at bounding box center [446, 307] width 585 height 19
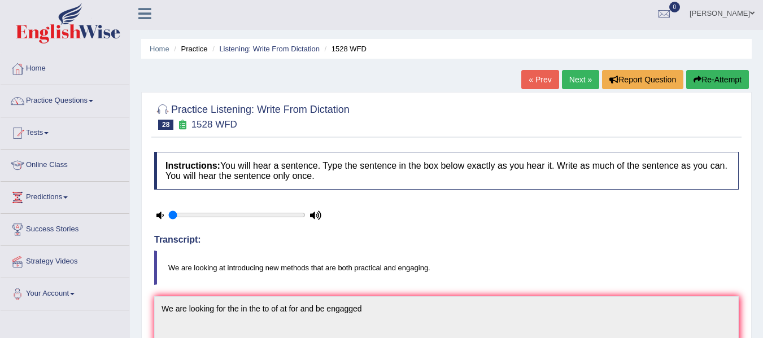
scroll to position [0, 0]
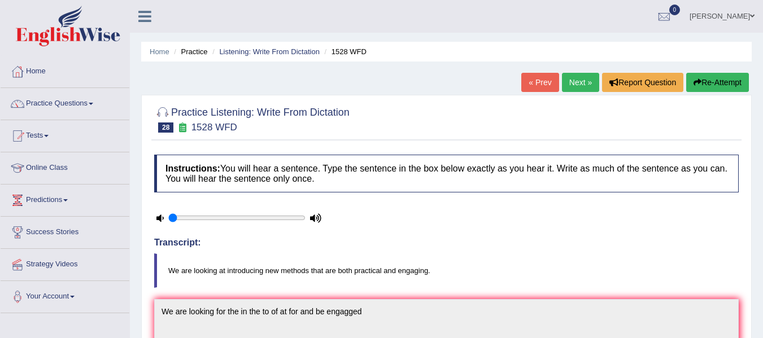
click at [581, 86] on link "Next »" at bounding box center [580, 82] width 37 height 19
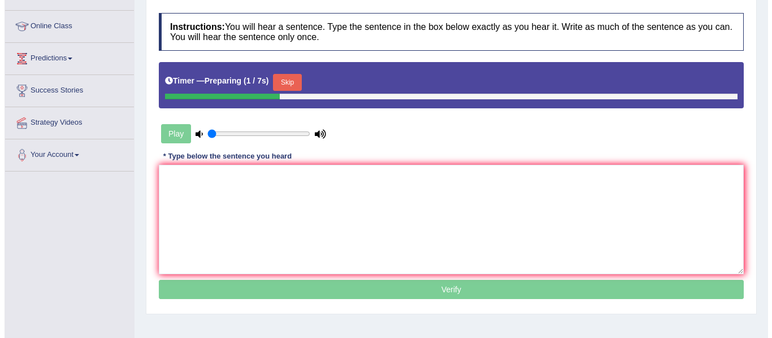
scroll to position [144, 0]
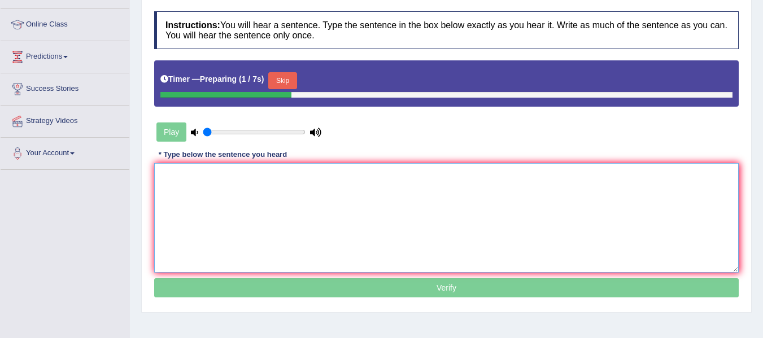
click at [654, 214] on textarea at bounding box center [446, 218] width 585 height 110
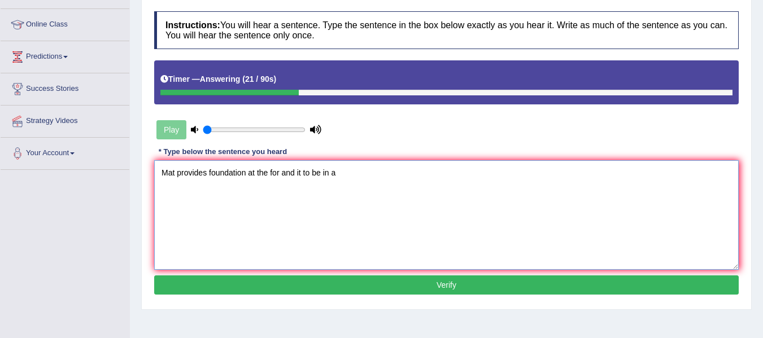
type textarea "Mat provides foundation at the for and it to be in a"
click at [521, 293] on button "Verify" at bounding box center [446, 285] width 585 height 19
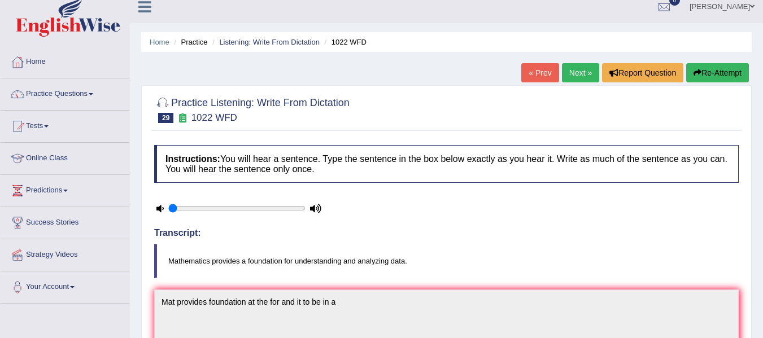
scroll to position [0, 0]
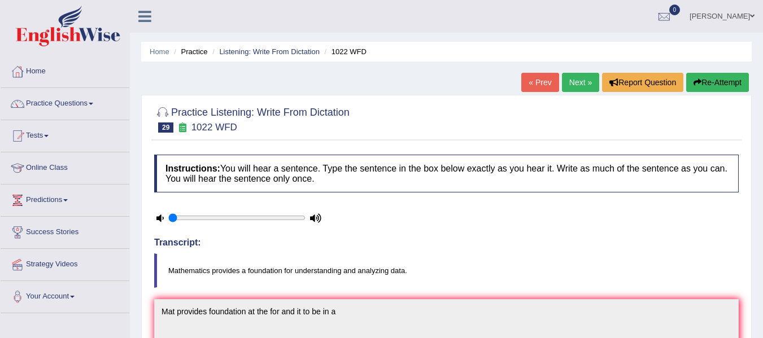
click at [93, 104] on span at bounding box center [91, 104] width 5 height 2
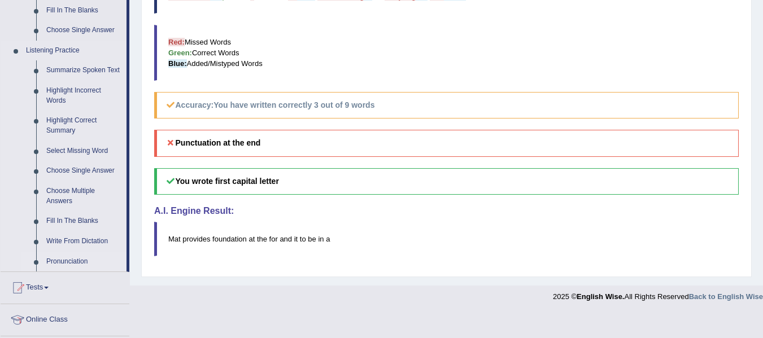
click at [85, 261] on link "Pronunciation" at bounding box center [83, 262] width 85 height 20
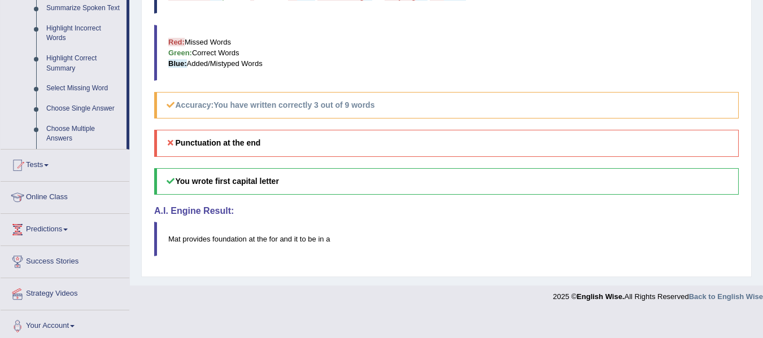
scroll to position [358, 0]
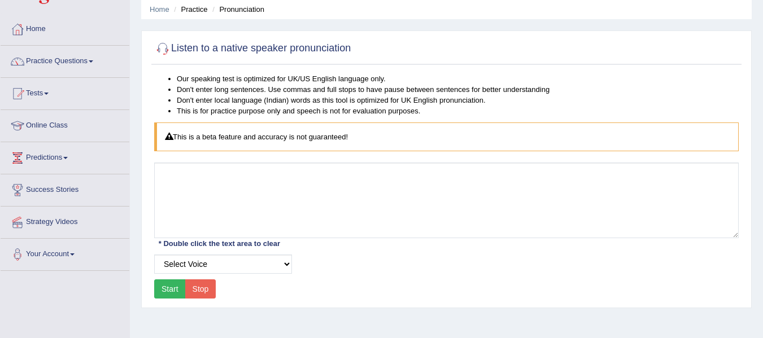
scroll to position [42, 0]
click at [93, 62] on span at bounding box center [91, 62] width 5 height 2
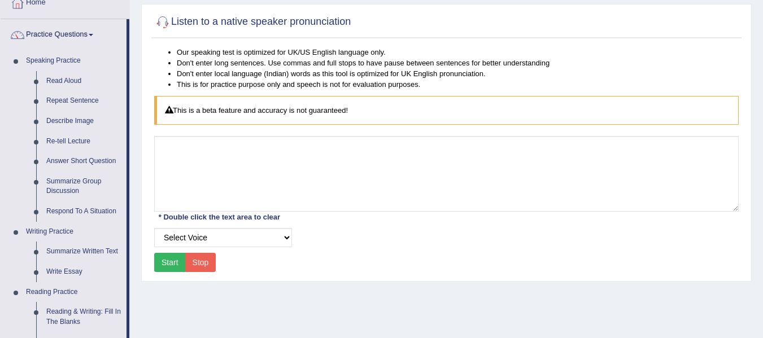
scroll to position [66, 0]
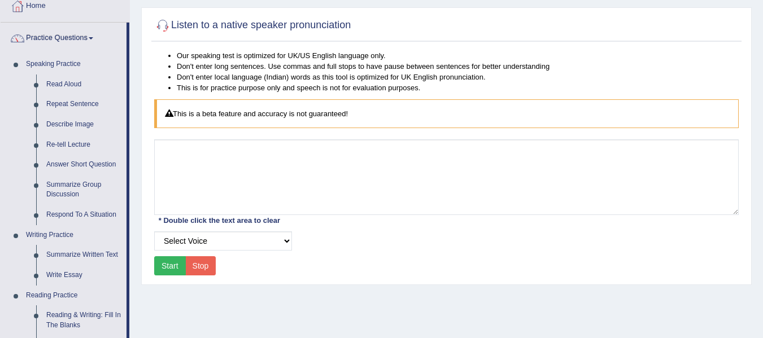
click at [175, 273] on button "Start" at bounding box center [170, 265] width 32 height 19
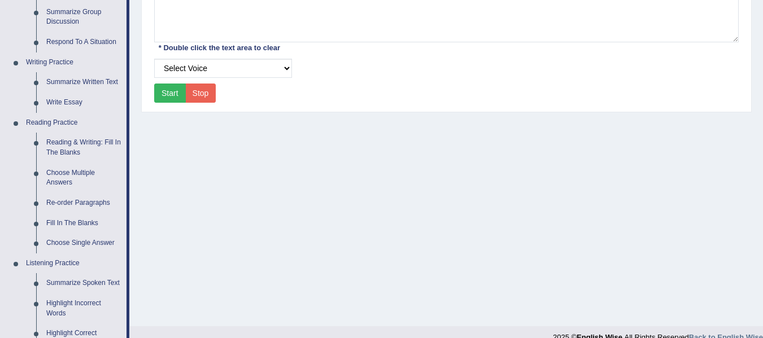
scroll to position [240, 0]
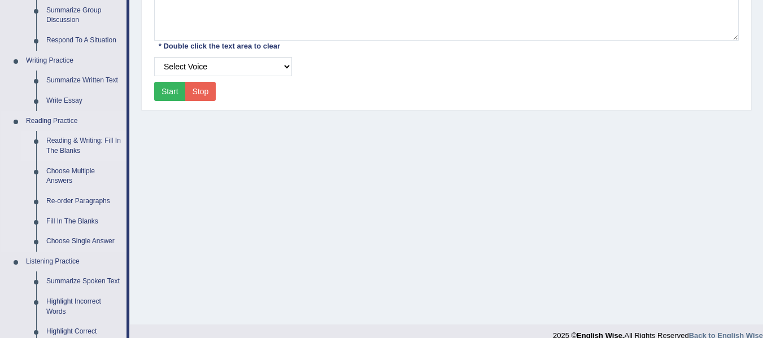
click at [55, 154] on link "Reading & Writing: Fill In The Blanks" at bounding box center [83, 146] width 85 height 30
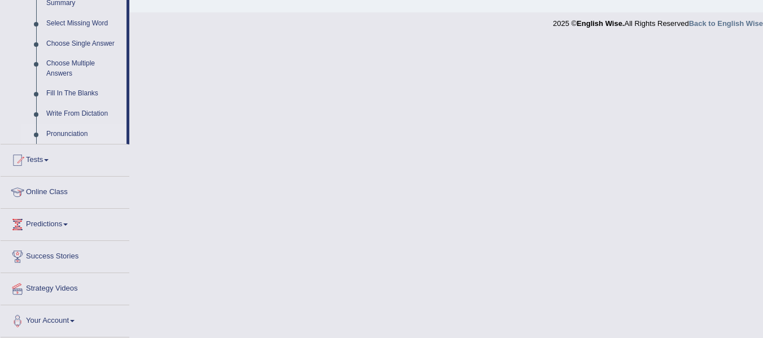
scroll to position [533, 0]
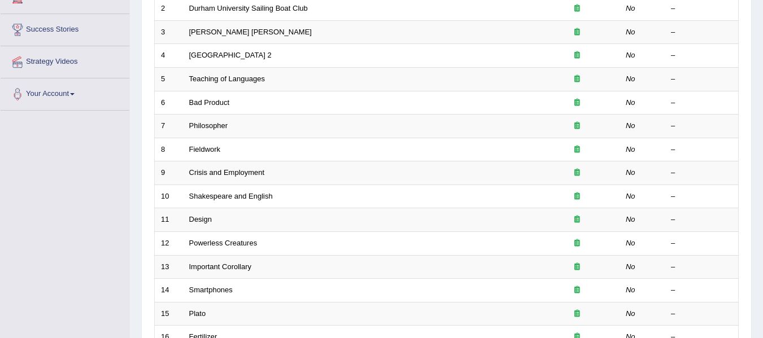
scroll to position [205, 0]
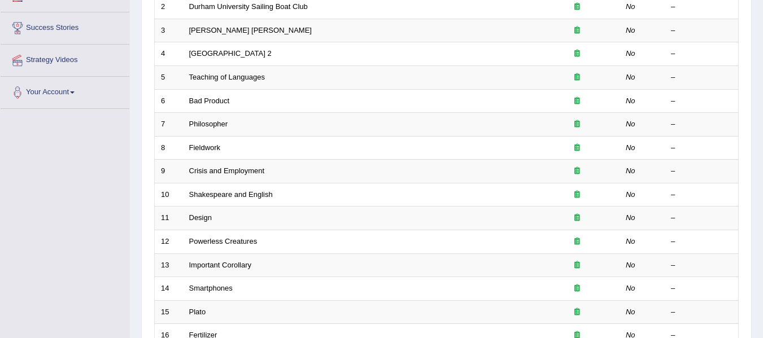
click at [245, 243] on link "Powerless Creatures" at bounding box center [223, 241] width 68 height 8
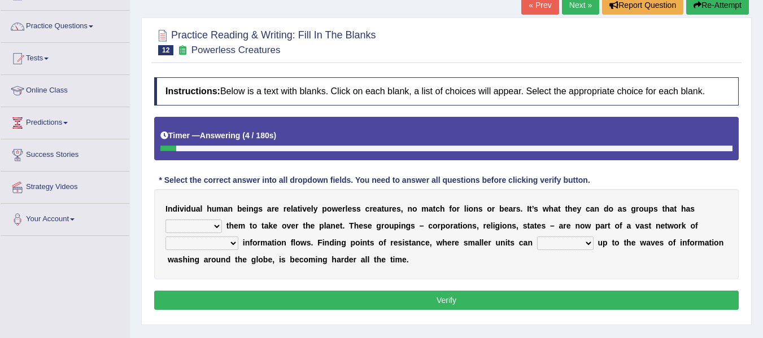
scroll to position [79, 0]
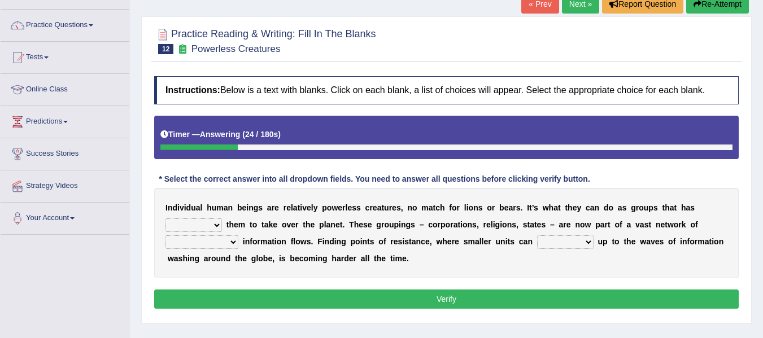
click at [218, 225] on select "enabled contended embodied conjured" at bounding box center [194, 226] width 56 height 14
select select "enabled"
click at [166, 219] on select "enabled contended embodied conjured" at bounding box center [194, 226] width 56 height 14
click at [229, 246] on select "interconnected overlapping fastened exploited" at bounding box center [202, 243] width 73 height 14
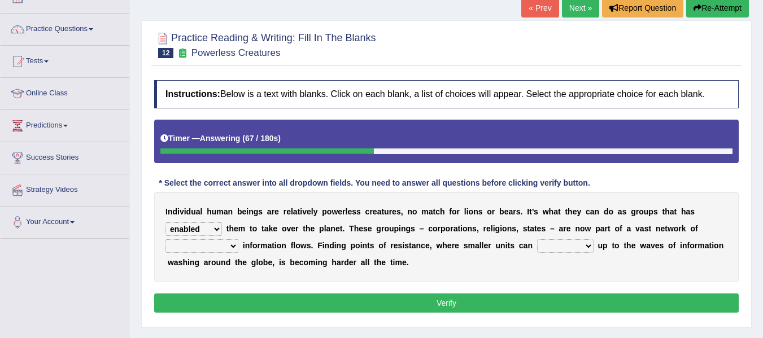
scroll to position [73, 0]
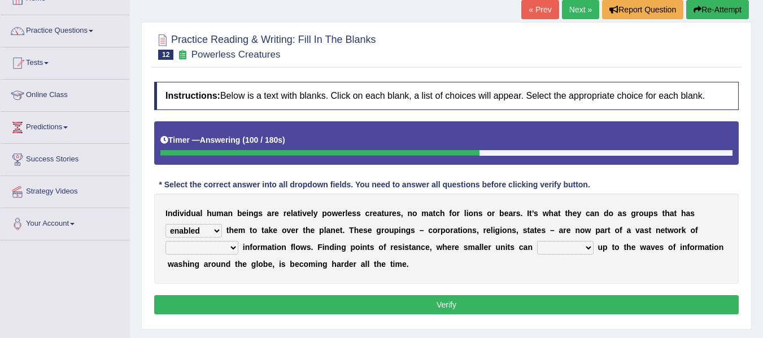
click at [231, 245] on select "interconnected overlapping fastened exploited" at bounding box center [202, 248] width 73 height 14
select select "interconnected"
click at [166, 241] on select "interconnected overlapping fastened exploited" at bounding box center [202, 248] width 73 height 14
click at [571, 248] on select "stand raise hail pump" at bounding box center [565, 248] width 56 height 14
select select "stand"
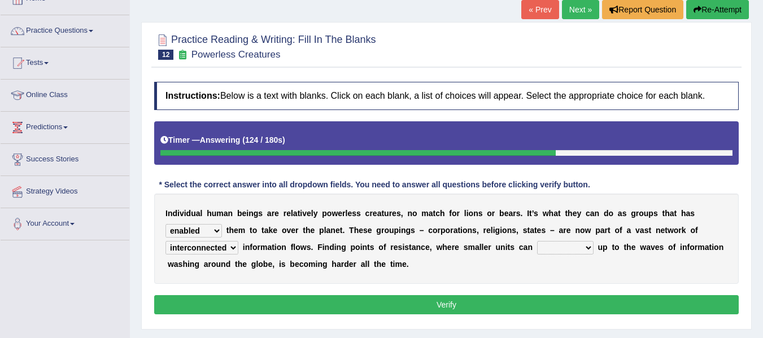
click at [537, 241] on select "stand raise hail pump" at bounding box center [565, 248] width 56 height 14
click at [542, 304] on button "Verify" at bounding box center [446, 304] width 585 height 19
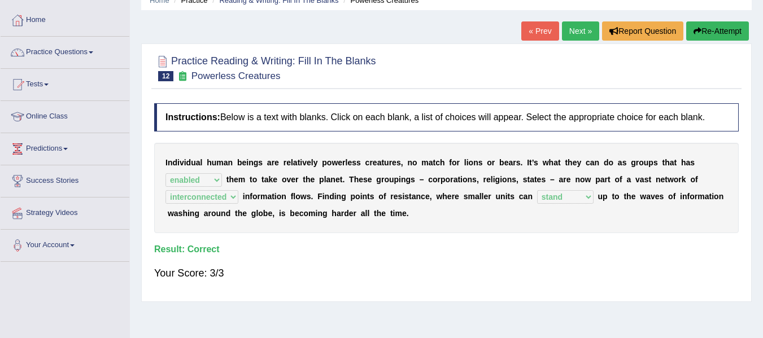
scroll to position [0, 0]
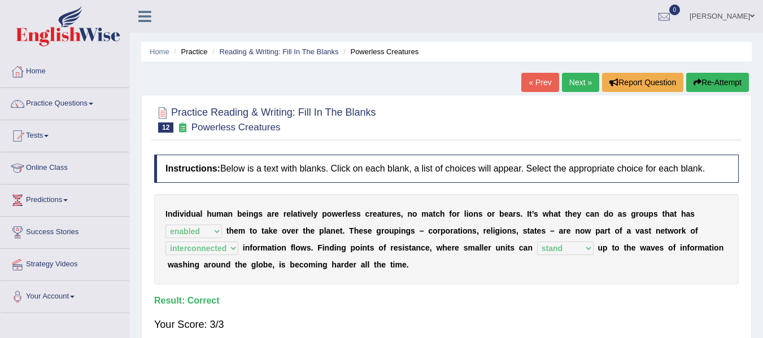
click at [86, 106] on link "Practice Questions" at bounding box center [65, 102] width 129 height 28
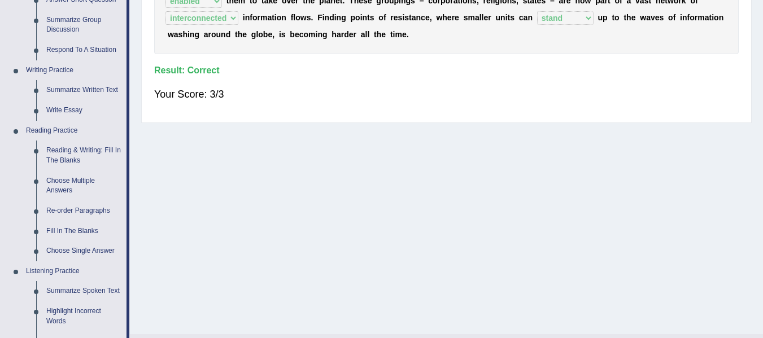
scroll to position [232, 0]
click at [72, 188] on link "Choose Multiple Answers" at bounding box center [83, 185] width 85 height 30
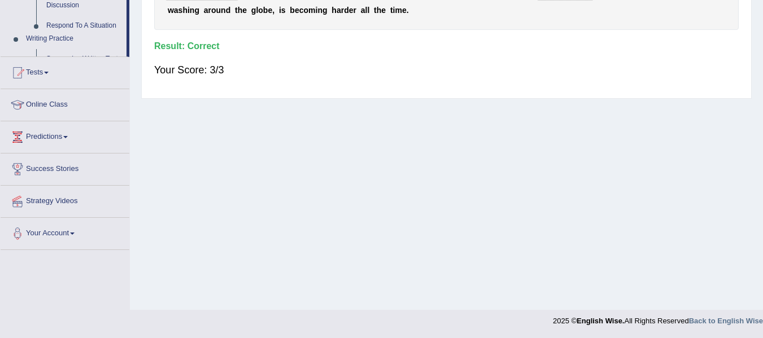
scroll to position [558, 0]
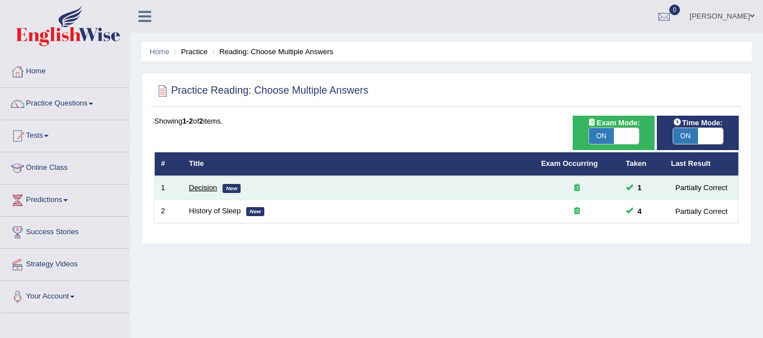
click at [200, 192] on link "Decision" at bounding box center [203, 188] width 28 height 8
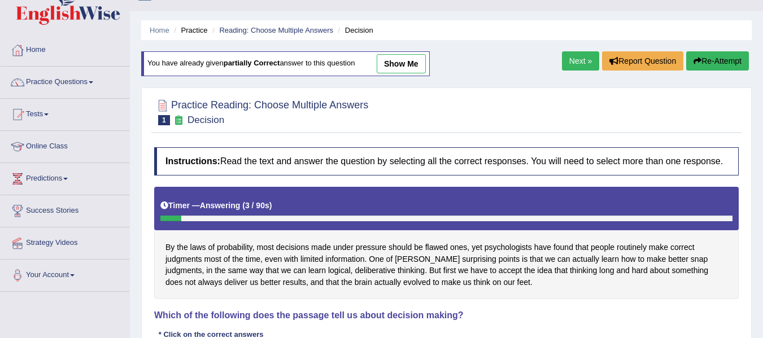
scroll to position [20, 0]
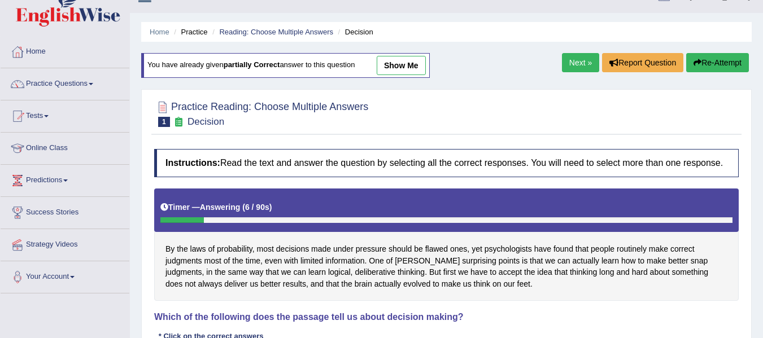
click at [49, 117] on span at bounding box center [46, 116] width 5 height 2
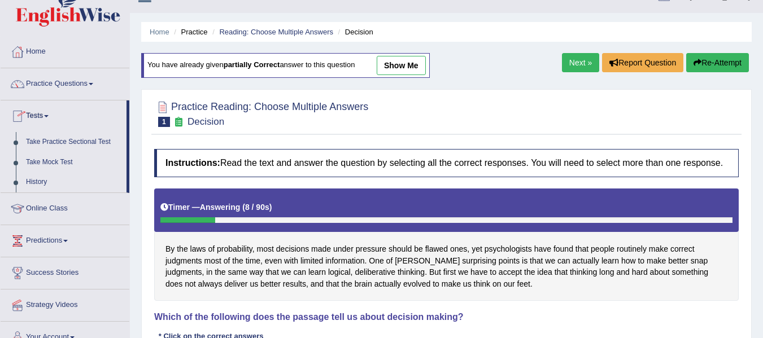
click at [49, 116] on span at bounding box center [46, 116] width 5 height 2
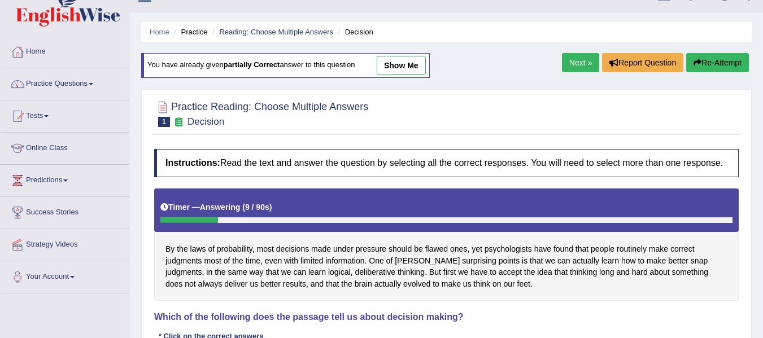
click at [101, 94] on link "Practice Questions" at bounding box center [65, 82] width 129 height 28
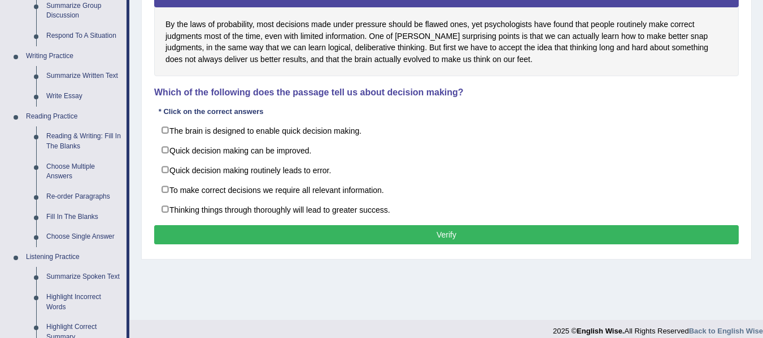
scroll to position [245, 0]
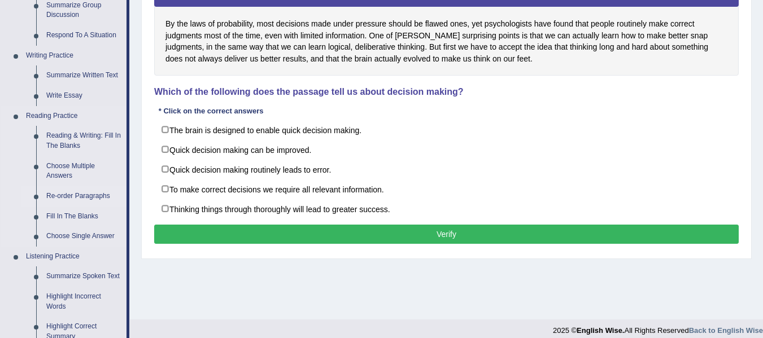
click at [101, 197] on link "Re-order Paragraphs" at bounding box center [83, 196] width 85 height 20
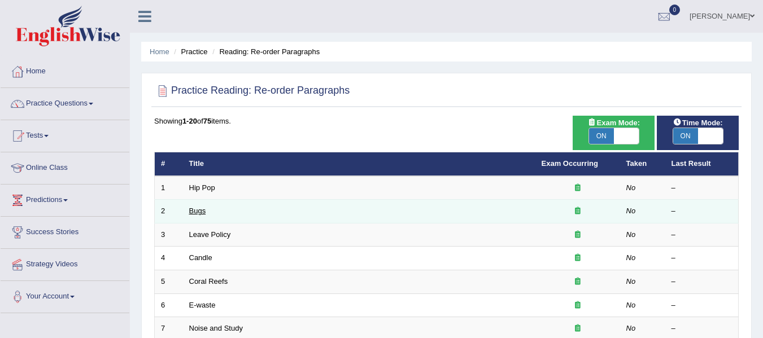
click at [198, 210] on link "Bugs" at bounding box center [197, 211] width 17 height 8
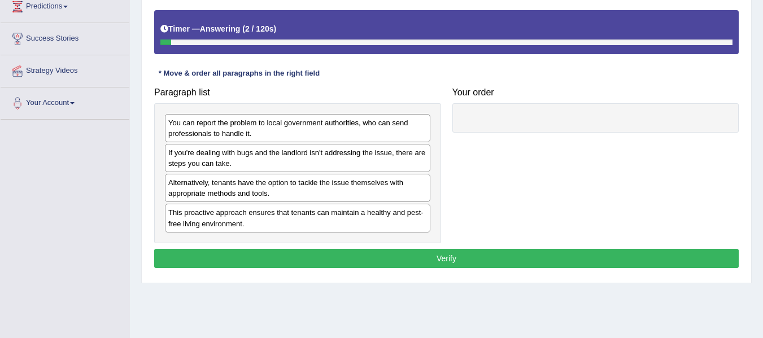
scroll to position [194, 0]
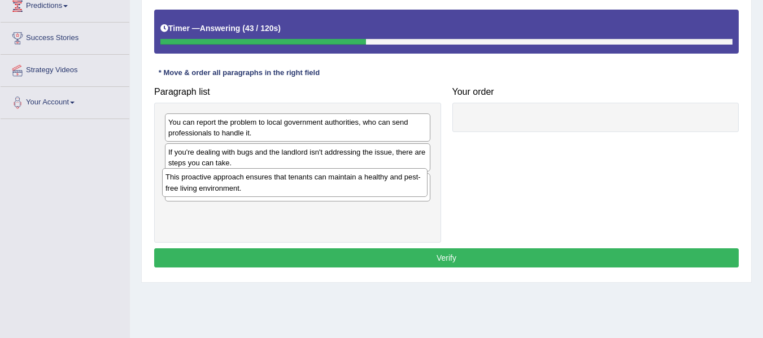
drag, startPoint x: 402, startPoint y: 229, endPoint x: 399, endPoint y: 198, distance: 31.8
click at [399, 197] on div "This proactive approach ensures that tenants can maintain a healthy and pest-fr…" at bounding box center [295, 182] width 266 height 28
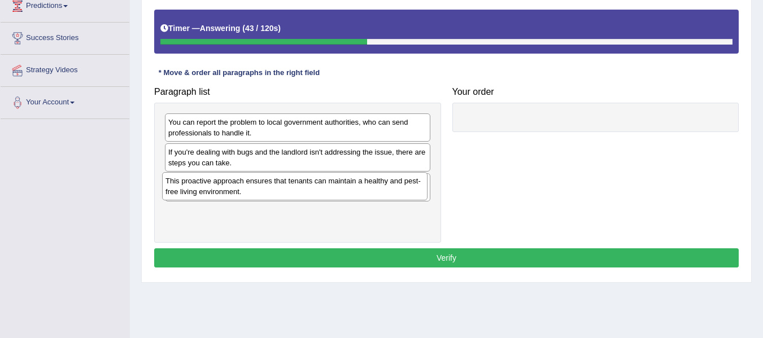
click at [399, 198] on div "You can report the problem to local government authorities, who can send profes…" at bounding box center [297, 173] width 287 height 140
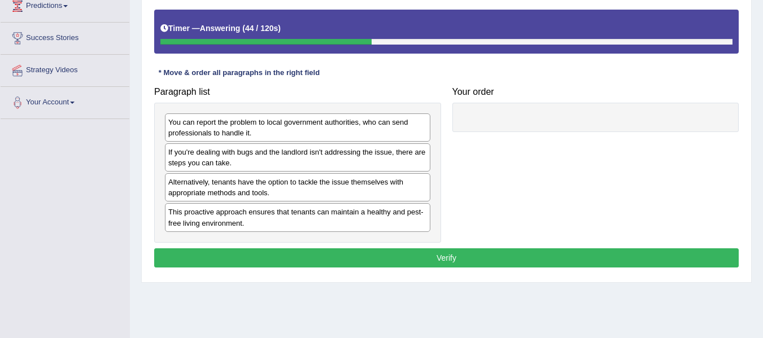
click at [398, 220] on div "This proactive approach ensures that tenants can maintain a healthy and pest-fr…" at bounding box center [298, 217] width 266 height 28
click at [415, 162] on div "If you're dealing with bugs and the landlord isn't addressing the issue, there …" at bounding box center [298, 158] width 266 height 28
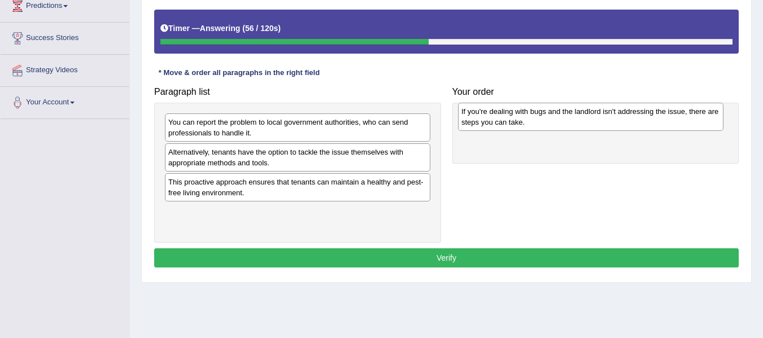
drag, startPoint x: 386, startPoint y: 153, endPoint x: 680, endPoint y: 112, distance: 296.0
click at [680, 112] on div "If you're dealing with bugs and the landlord isn't addressing the issue, there …" at bounding box center [591, 117] width 266 height 28
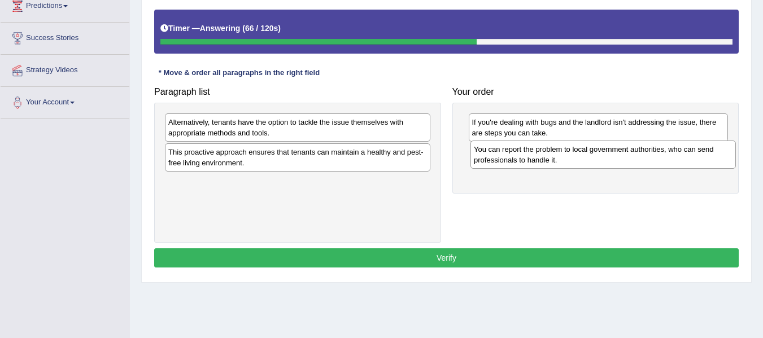
drag, startPoint x: 398, startPoint y: 130, endPoint x: 703, endPoint y: 159, distance: 307.0
click at [703, 159] on div "You can report the problem to local government authorities, who can send profes…" at bounding box center [604, 155] width 266 height 28
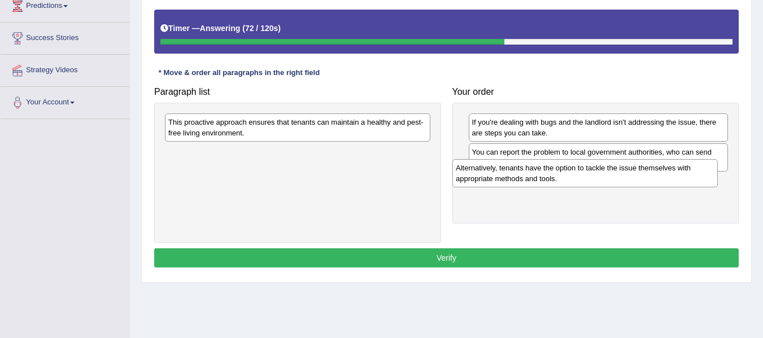
drag, startPoint x: 337, startPoint y: 126, endPoint x: 625, endPoint y: 172, distance: 292.3
click at [625, 172] on div "Alternatively, tenants have the option to tackle the issue themselves with appr…" at bounding box center [586, 173] width 266 height 28
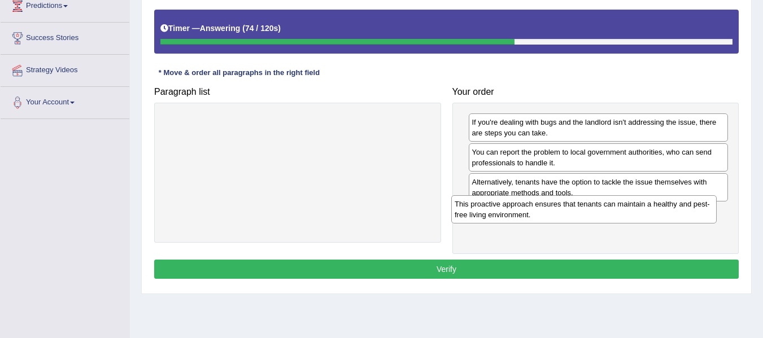
drag, startPoint x: 400, startPoint y: 133, endPoint x: 716, endPoint y: 225, distance: 328.8
click at [716, 224] on div "This proactive approach ensures that tenants can maintain a healthy and pest-fr…" at bounding box center [584, 209] width 266 height 28
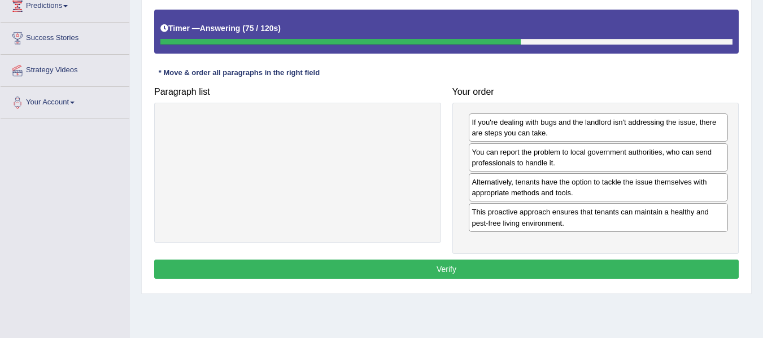
click at [629, 266] on button "Verify" at bounding box center [446, 269] width 585 height 19
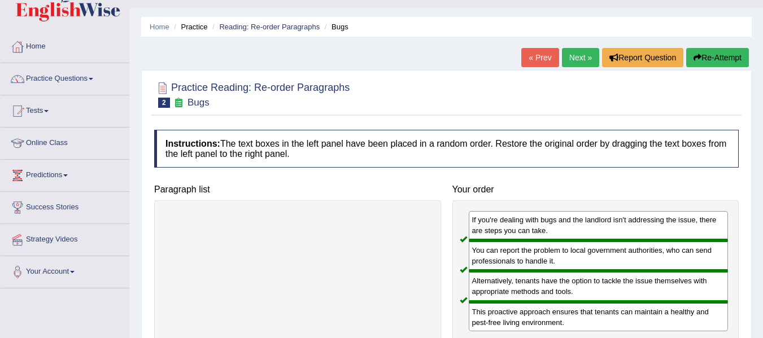
scroll to position [0, 0]
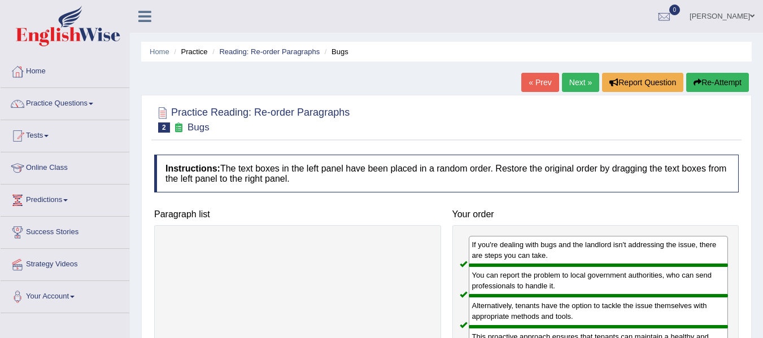
click at [93, 104] on span at bounding box center [91, 104] width 5 height 2
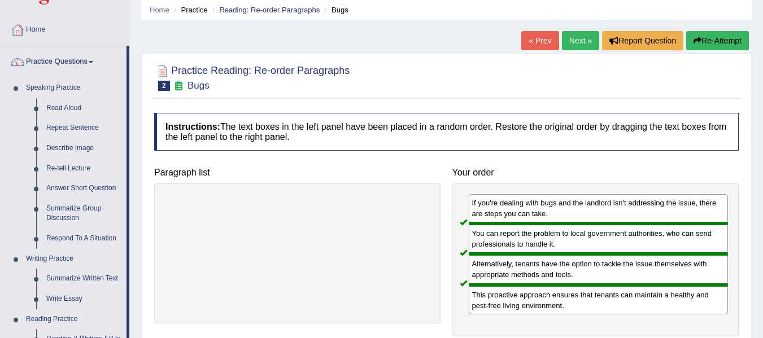
scroll to position [38, 0]
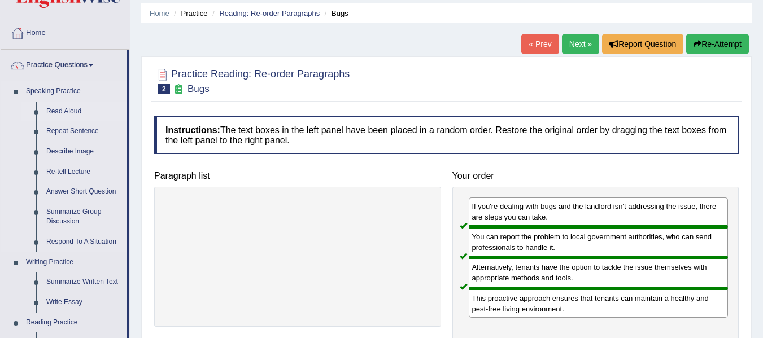
click at [73, 114] on link "Read Aloud" at bounding box center [83, 112] width 85 height 20
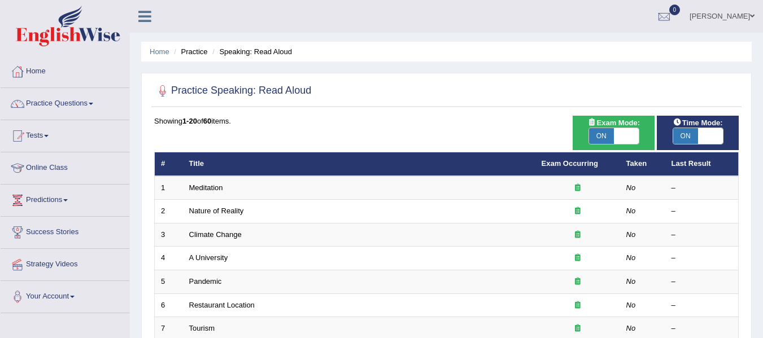
click at [49, 136] on span at bounding box center [46, 136] width 5 height 2
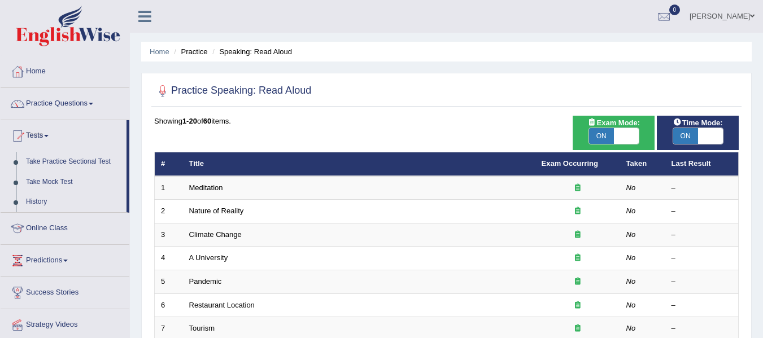
click at [93, 104] on span at bounding box center [91, 104] width 5 height 2
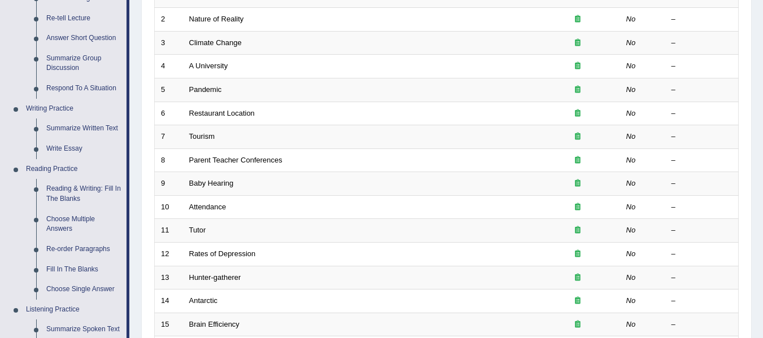
scroll to position [198, 0]
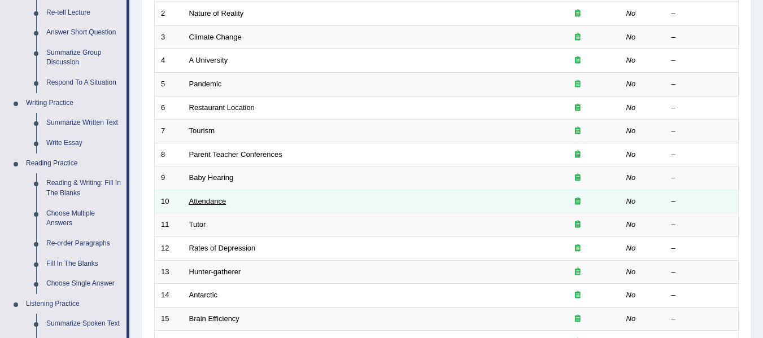
click at [215, 204] on link "Attendance" at bounding box center [207, 201] width 37 height 8
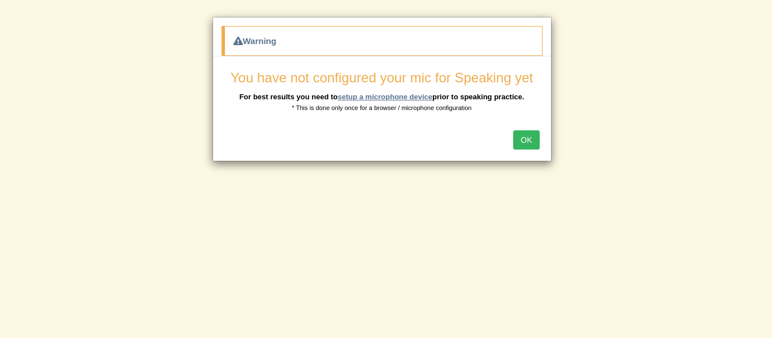
click at [409, 98] on link "setup a microphone device" at bounding box center [384, 97] width 95 height 8
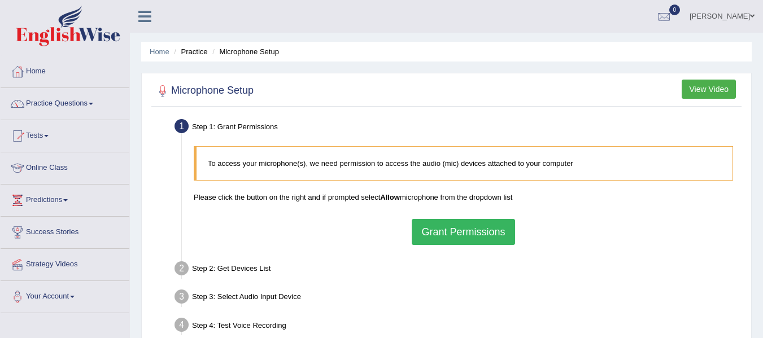
click at [486, 237] on button "Grant Permissions" at bounding box center [463, 232] width 103 height 26
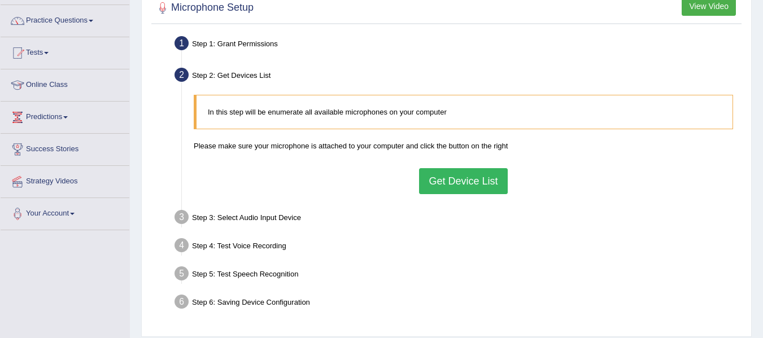
scroll to position [89, 0]
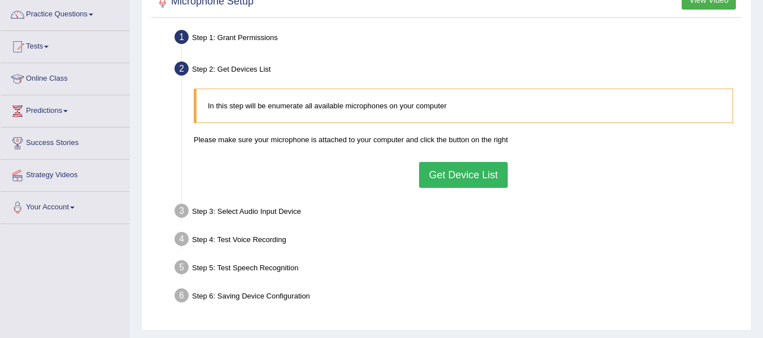
click at [481, 177] on button "Get Device List" at bounding box center [463, 175] width 88 height 26
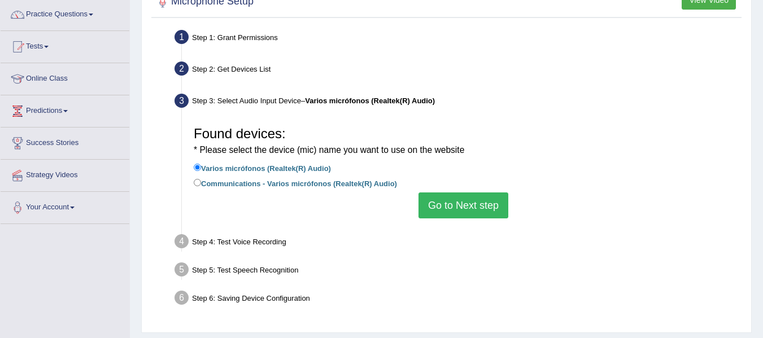
click at [479, 208] on button "Go to Next step" at bounding box center [464, 206] width 90 height 26
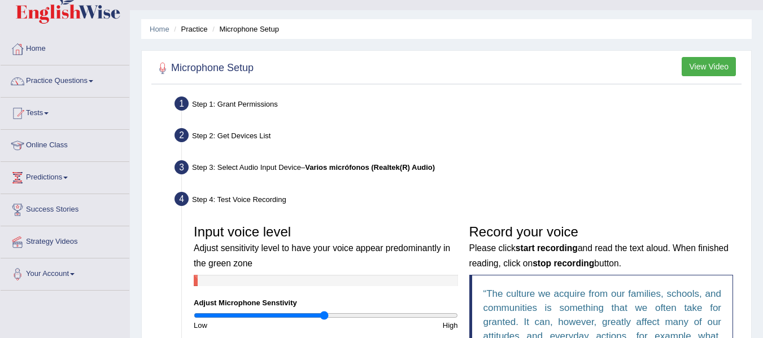
scroll to position [22, 0]
click at [93, 82] on span at bounding box center [91, 82] width 5 height 2
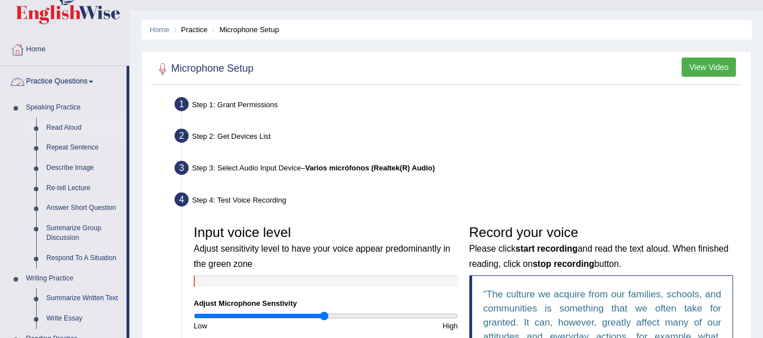
click at [74, 136] on link "Read Aloud" at bounding box center [83, 128] width 85 height 20
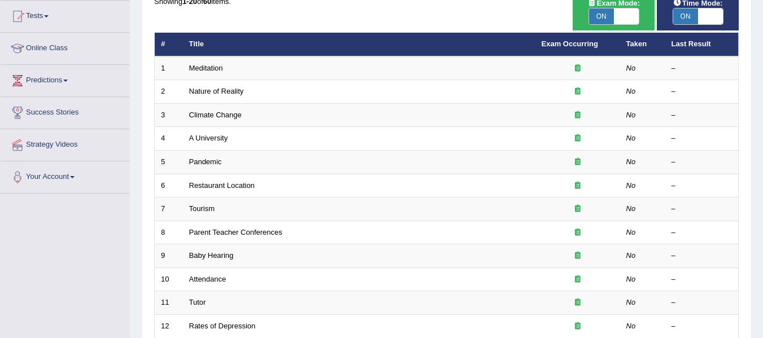
scroll to position [129, 0]
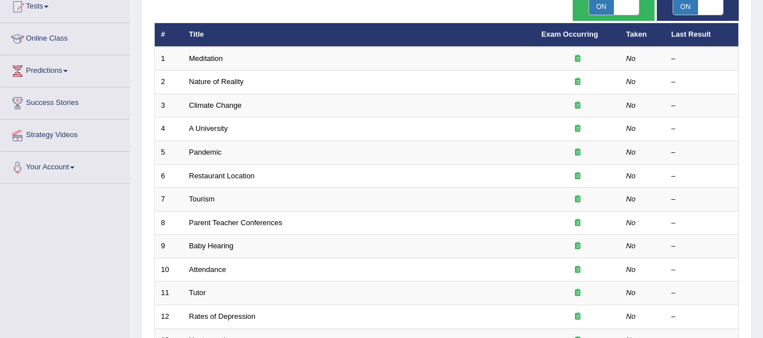
click at [230, 249] on link "Baby Hearing" at bounding box center [211, 246] width 45 height 8
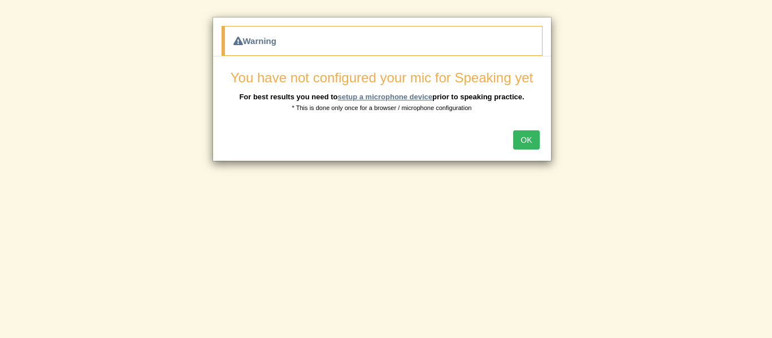
click at [376, 93] on link "setup a microphone device" at bounding box center [384, 97] width 95 height 8
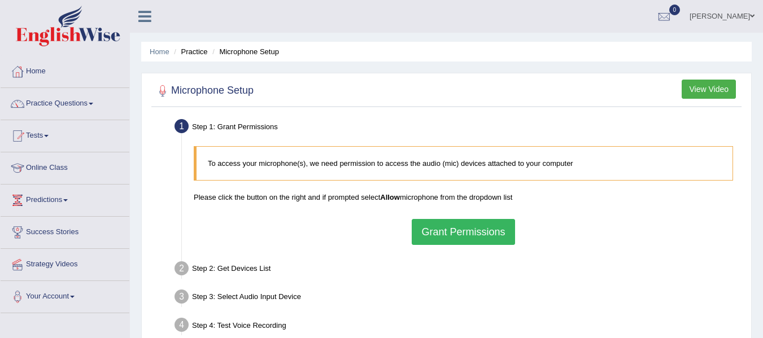
click at [485, 237] on button "Grant Permissions" at bounding box center [463, 232] width 103 height 26
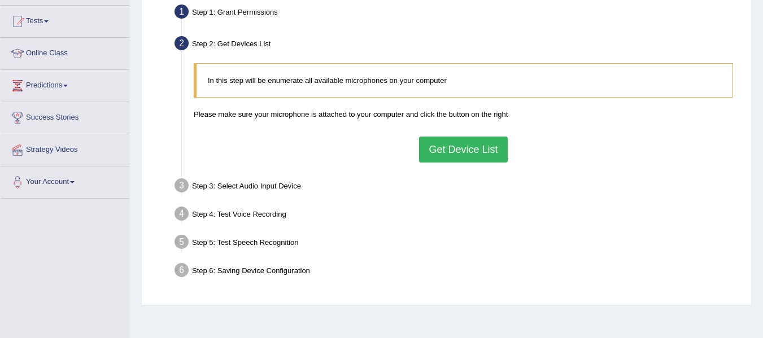
scroll to position [114, 0]
click at [484, 162] on button "Get Device List" at bounding box center [463, 150] width 88 height 26
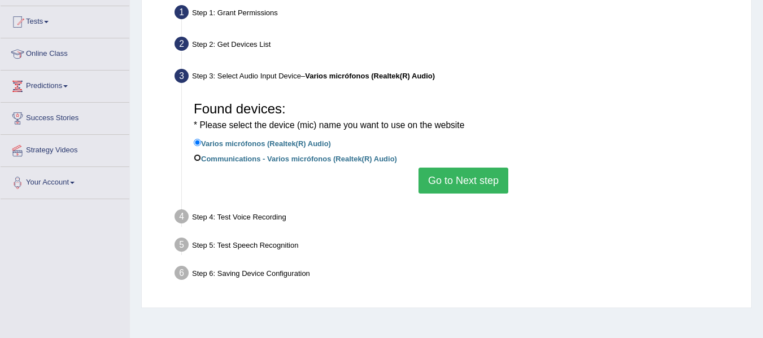
click at [199, 160] on input "Communications - Varios micrófonos (Realtek(R) Audio)" at bounding box center [197, 157] width 7 height 7
radio input "true"
click at [464, 176] on button "Go to Next step" at bounding box center [464, 181] width 90 height 26
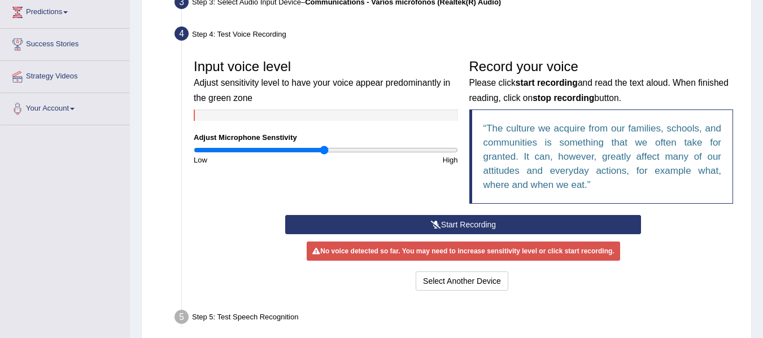
scroll to position [191, 0]
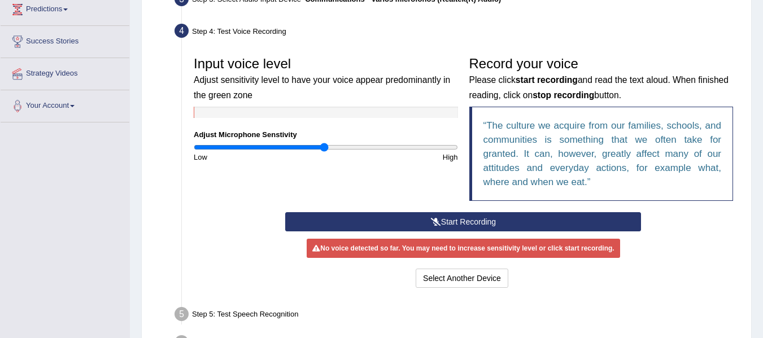
click at [328, 228] on button "Start Recording" at bounding box center [463, 221] width 356 height 19
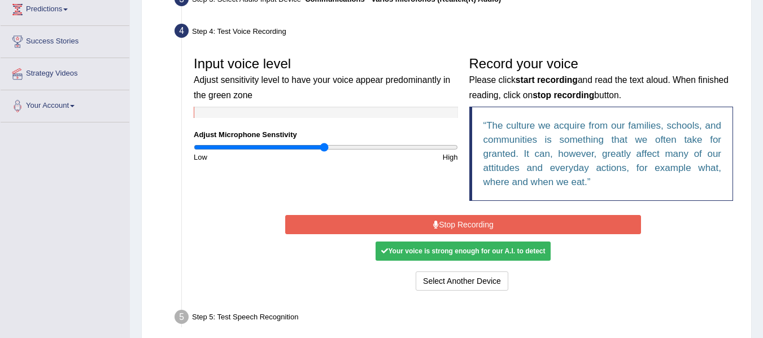
click at [510, 258] on div "Your voice is strong enough for our A.I. to detect" at bounding box center [463, 251] width 175 height 19
click at [528, 232] on button "Stop Recording" at bounding box center [463, 224] width 356 height 19
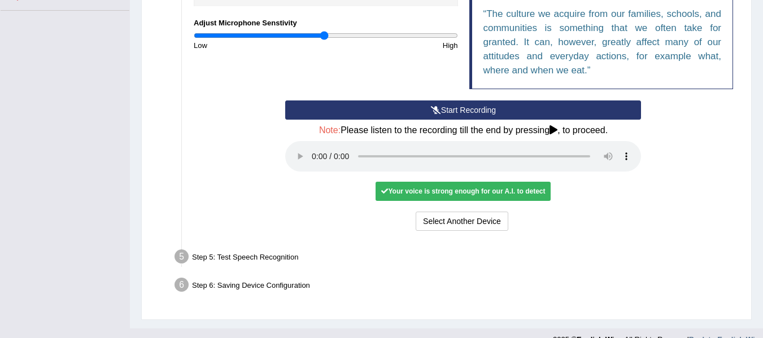
scroll to position [321, 0]
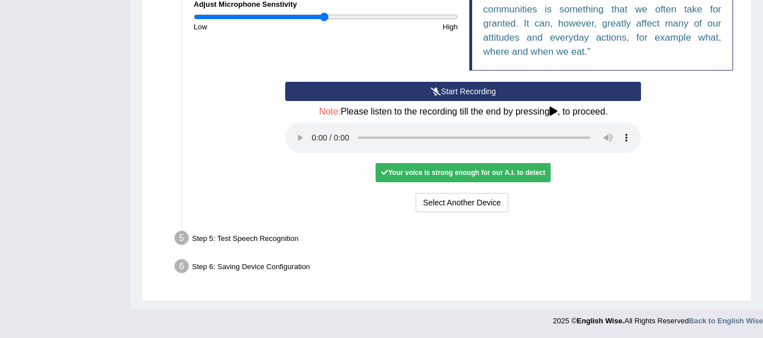
click at [246, 247] on div "Step 5: Test Speech Recognition" at bounding box center [457, 240] width 577 height 25
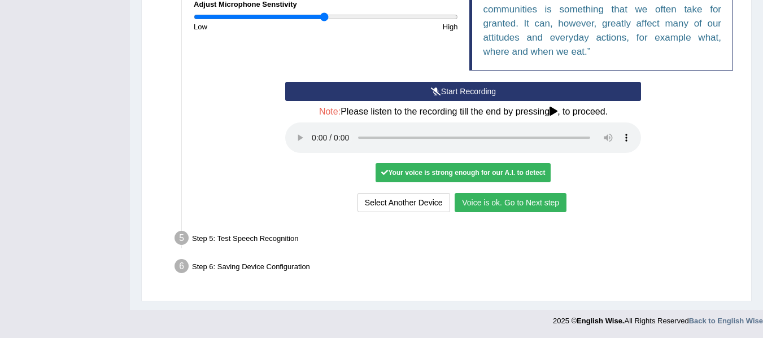
click at [275, 240] on div "Step 5: Test Speech Recognition" at bounding box center [457, 240] width 577 height 25
click at [281, 274] on div "Step 6: Saving Device Configuration" at bounding box center [457, 268] width 577 height 25
click at [543, 205] on button "Voice is ok. Go to Next step" at bounding box center [511, 202] width 112 height 19
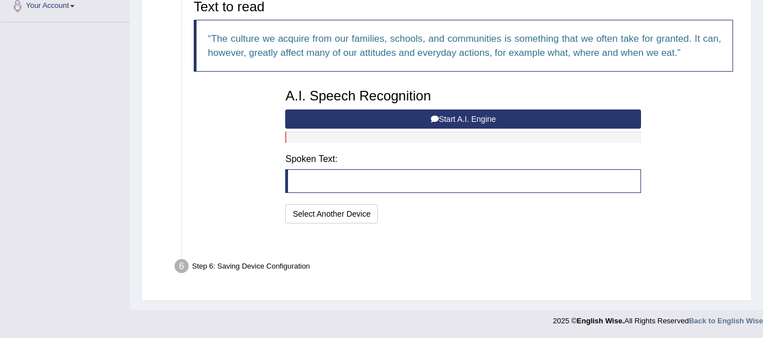
scroll to position [263, 0]
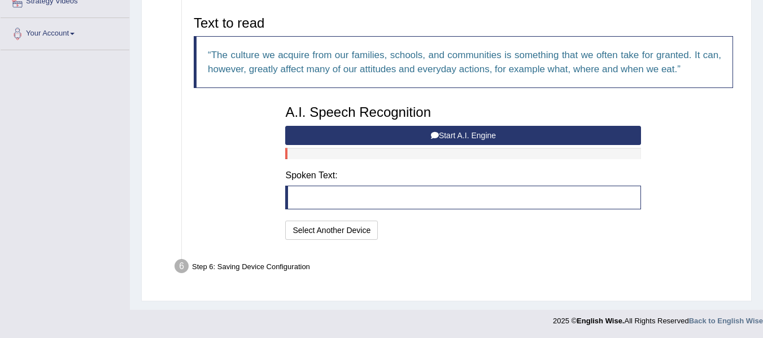
click at [580, 136] on button "Start A.I. Engine" at bounding box center [463, 135] width 356 height 19
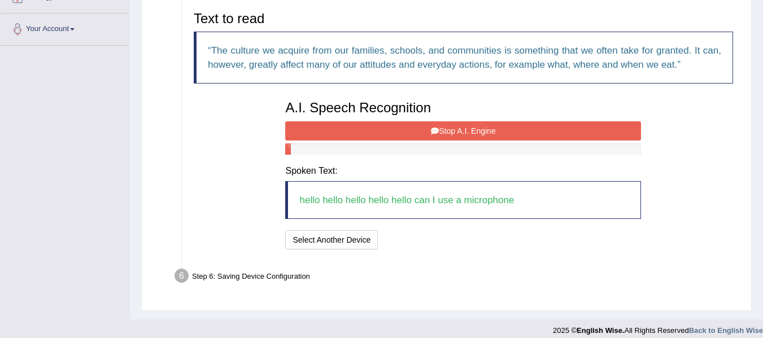
scroll to position [277, 0]
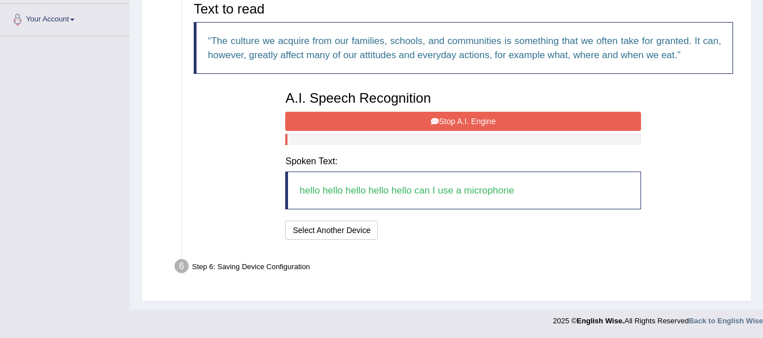
click at [227, 272] on div "Step 6: Saving Device Configuration" at bounding box center [457, 268] width 577 height 25
click at [236, 269] on div "Step 6: Saving Device Configuration" at bounding box center [457, 268] width 577 height 25
click at [240, 273] on div "Step 6: Saving Device Configuration" at bounding box center [457, 268] width 577 height 25
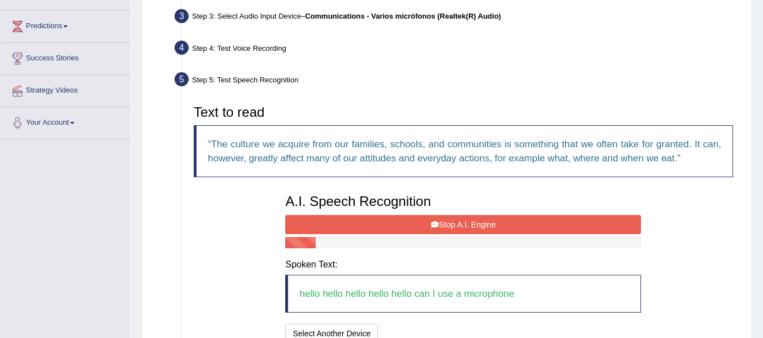
scroll to position [172, 0]
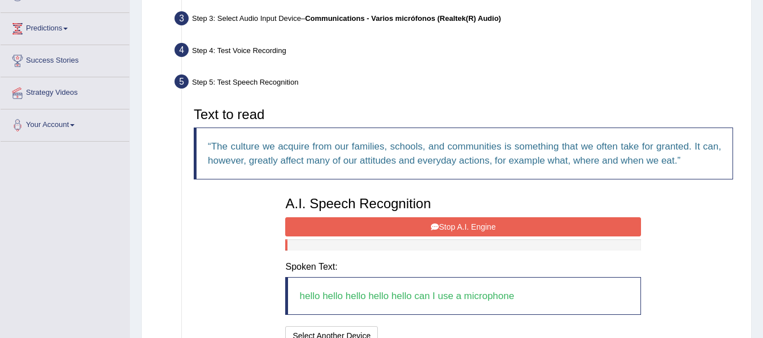
click at [345, 230] on button "Stop A.I. Engine" at bounding box center [463, 227] width 356 height 19
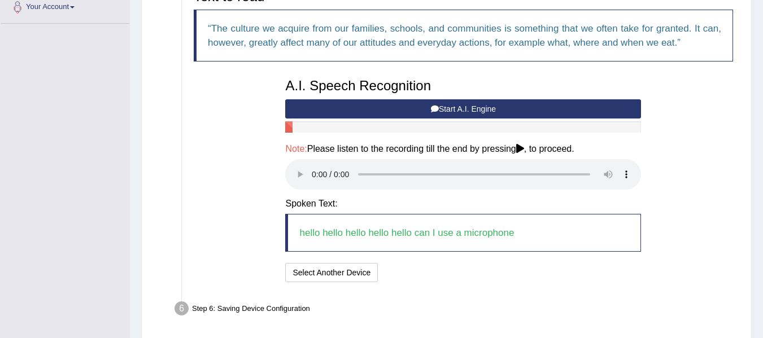
scroll to position [289, 0]
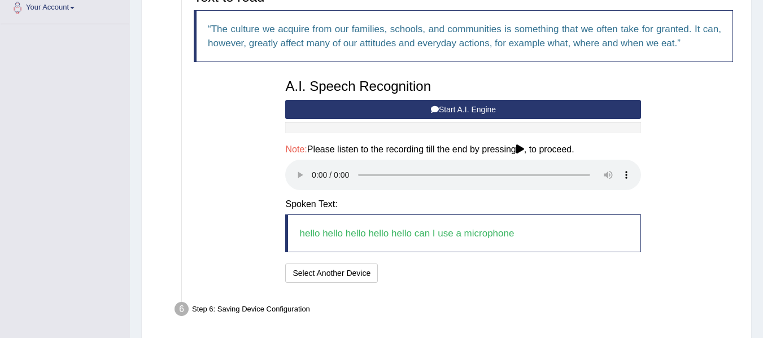
click at [730, 219] on div "Text to read The culture we acquire from our families, schools, and communities…" at bounding box center [463, 135] width 551 height 302
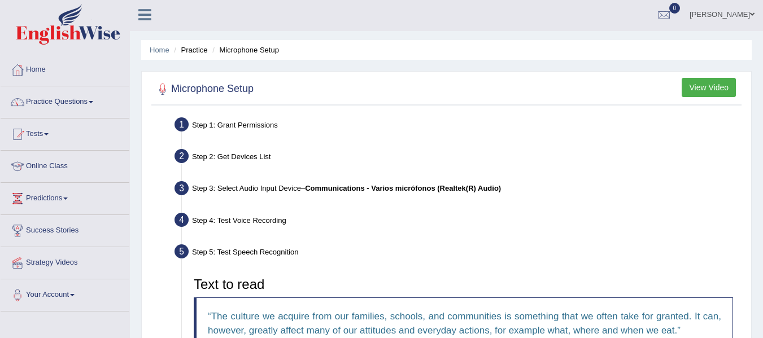
scroll to position [0, 0]
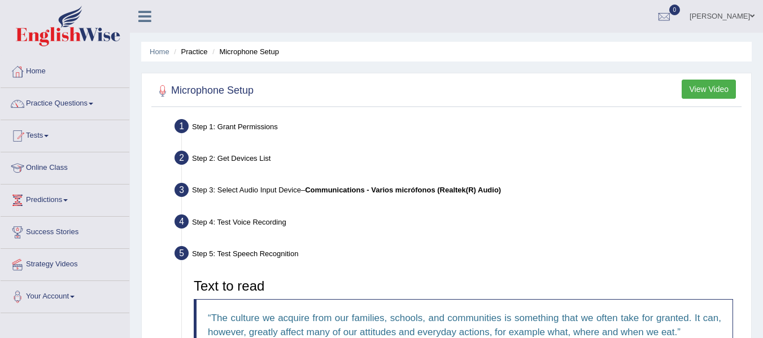
click at [255, 56] on li "Microphone Setup" at bounding box center [244, 51] width 69 height 11
click at [255, 50] on li "Microphone Setup" at bounding box center [244, 51] width 69 height 11
click at [256, 55] on li "Microphone Setup" at bounding box center [244, 51] width 69 height 11
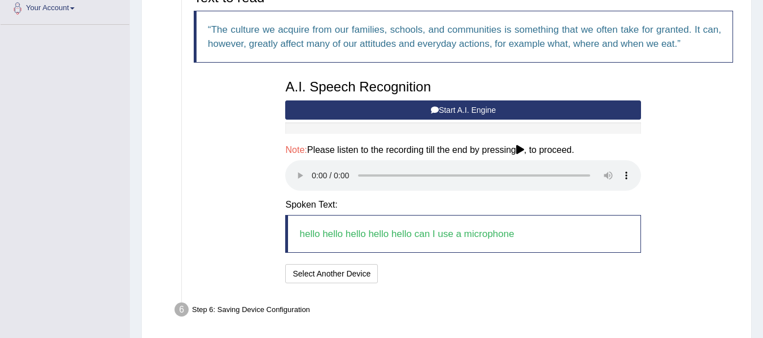
scroll to position [332, 0]
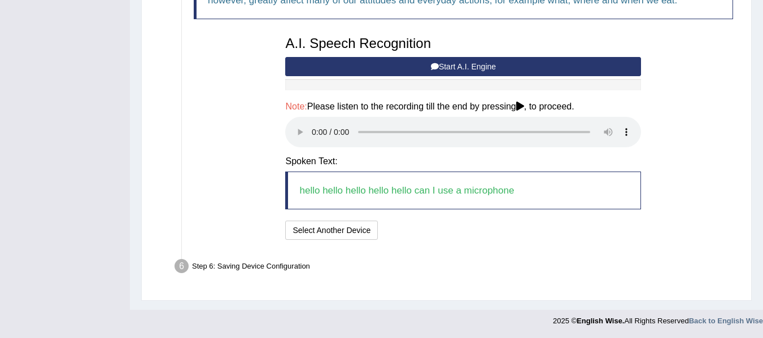
click at [521, 107] on icon at bounding box center [520, 106] width 8 height 9
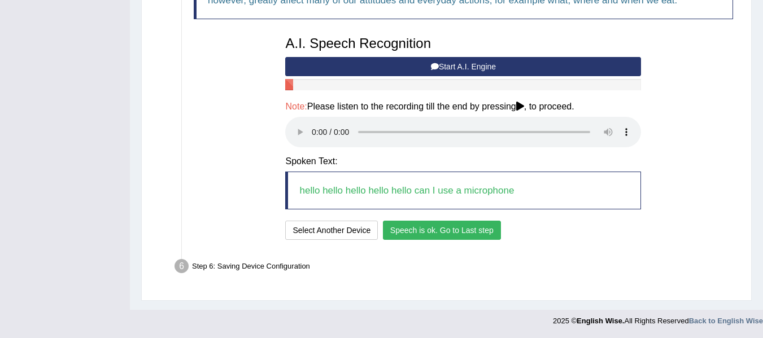
click at [435, 233] on button "Speech is ok. Go to Last step" at bounding box center [442, 230] width 118 height 19
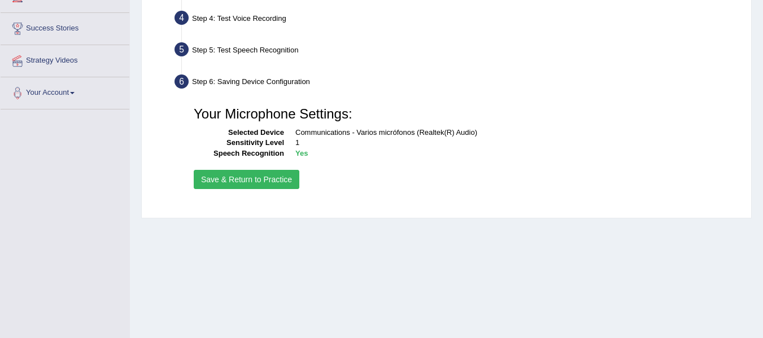
scroll to position [203, 0]
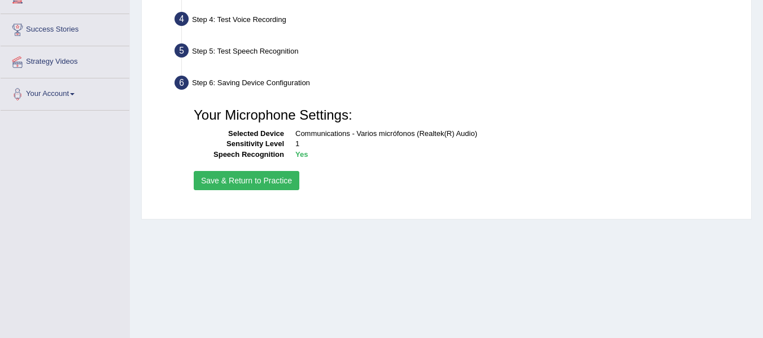
click at [253, 179] on button "Save & Return to Practice" at bounding box center [247, 180] width 106 height 19
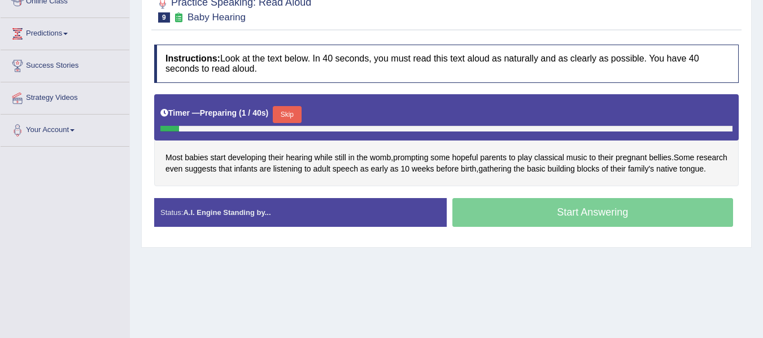
scroll to position [167, 0]
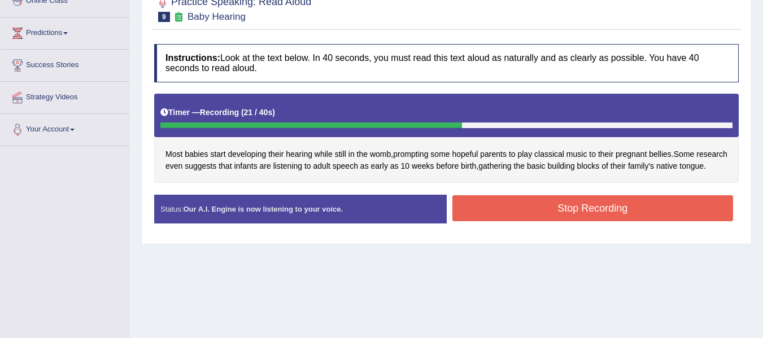
click at [640, 215] on button "Stop Recording" at bounding box center [593, 208] width 281 height 26
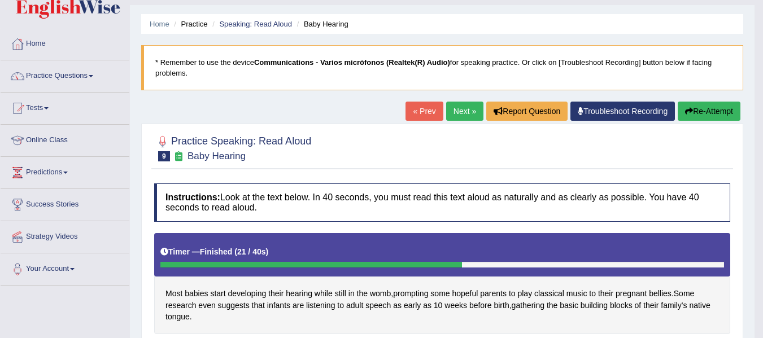
scroll to position [0, 0]
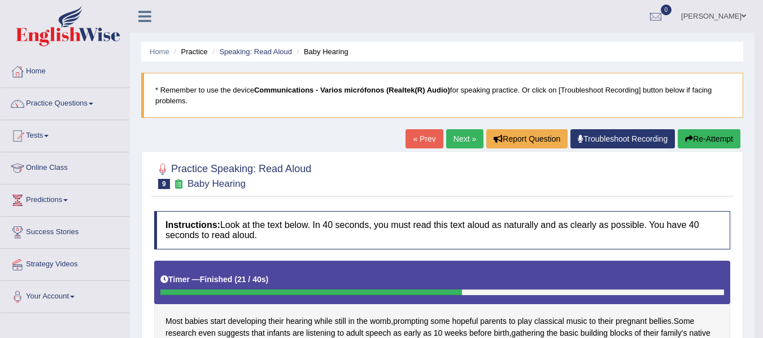
click at [93, 104] on span at bounding box center [91, 104] width 5 height 2
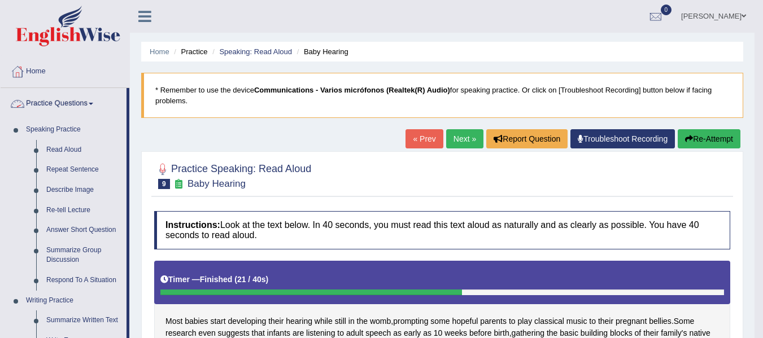
click at [33, 201] on li "Re-tell Lecture" at bounding box center [74, 211] width 106 height 20
click at [463, 142] on link "Next »" at bounding box center [464, 138] width 37 height 19
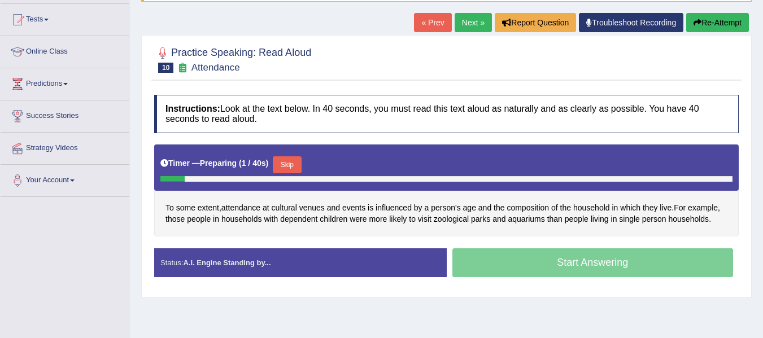
scroll to position [123, 0]
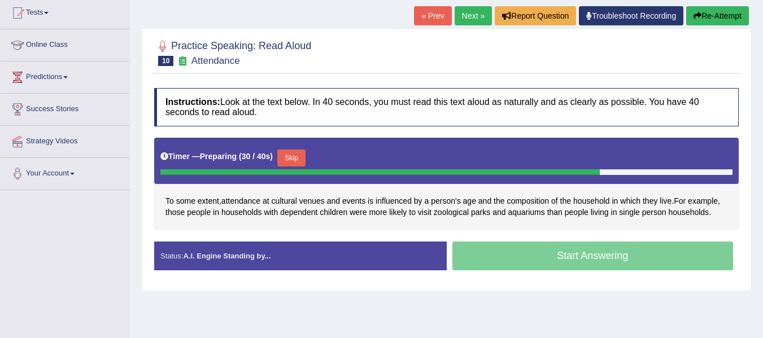
click at [642, 254] on div "Start Answering" at bounding box center [593, 258] width 293 height 32
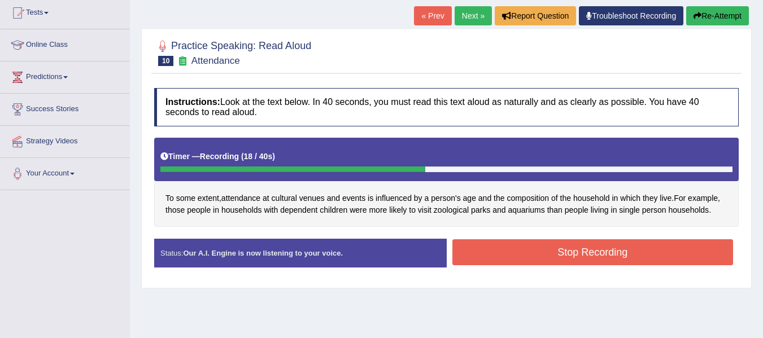
click at [592, 256] on button "Stop Recording" at bounding box center [593, 253] width 281 height 26
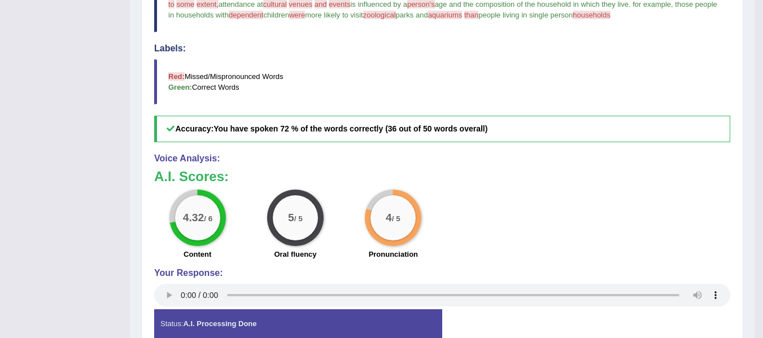
scroll to position [398, 0]
